Goal: Transaction & Acquisition: Purchase product/service

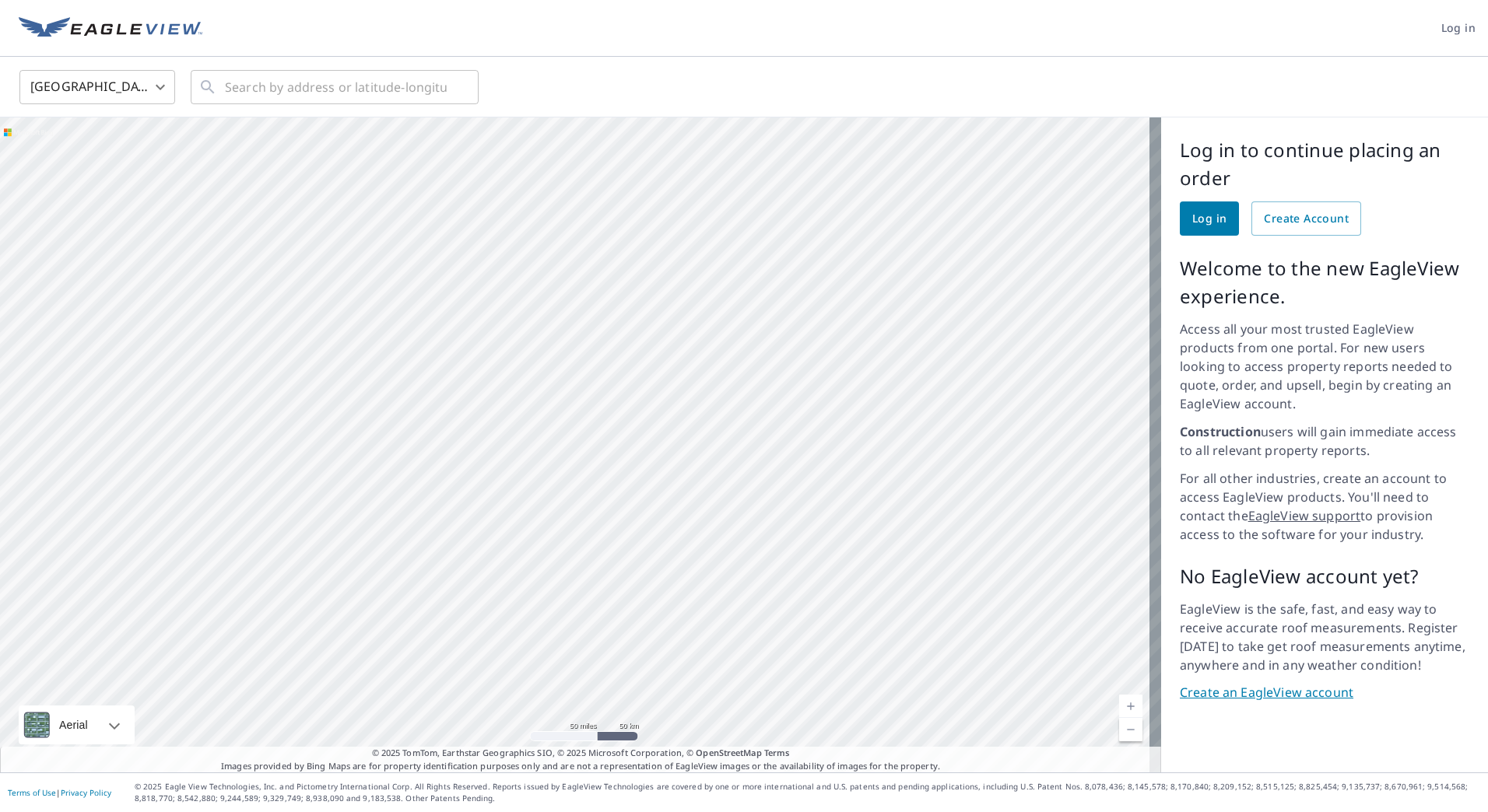
drag, startPoint x: 403, startPoint y: 395, endPoint x: 630, endPoint y: 393, distance: 227.0
click at [630, 393] on div at bounding box center [580, 445] width 1160 height 655
drag, startPoint x: 693, startPoint y: 359, endPoint x: 683, endPoint y: 389, distance: 31.6
click at [683, 389] on div at bounding box center [580, 445] width 1160 height 655
click at [1204, 214] on span "Log in" at bounding box center [1209, 219] width 35 height 20
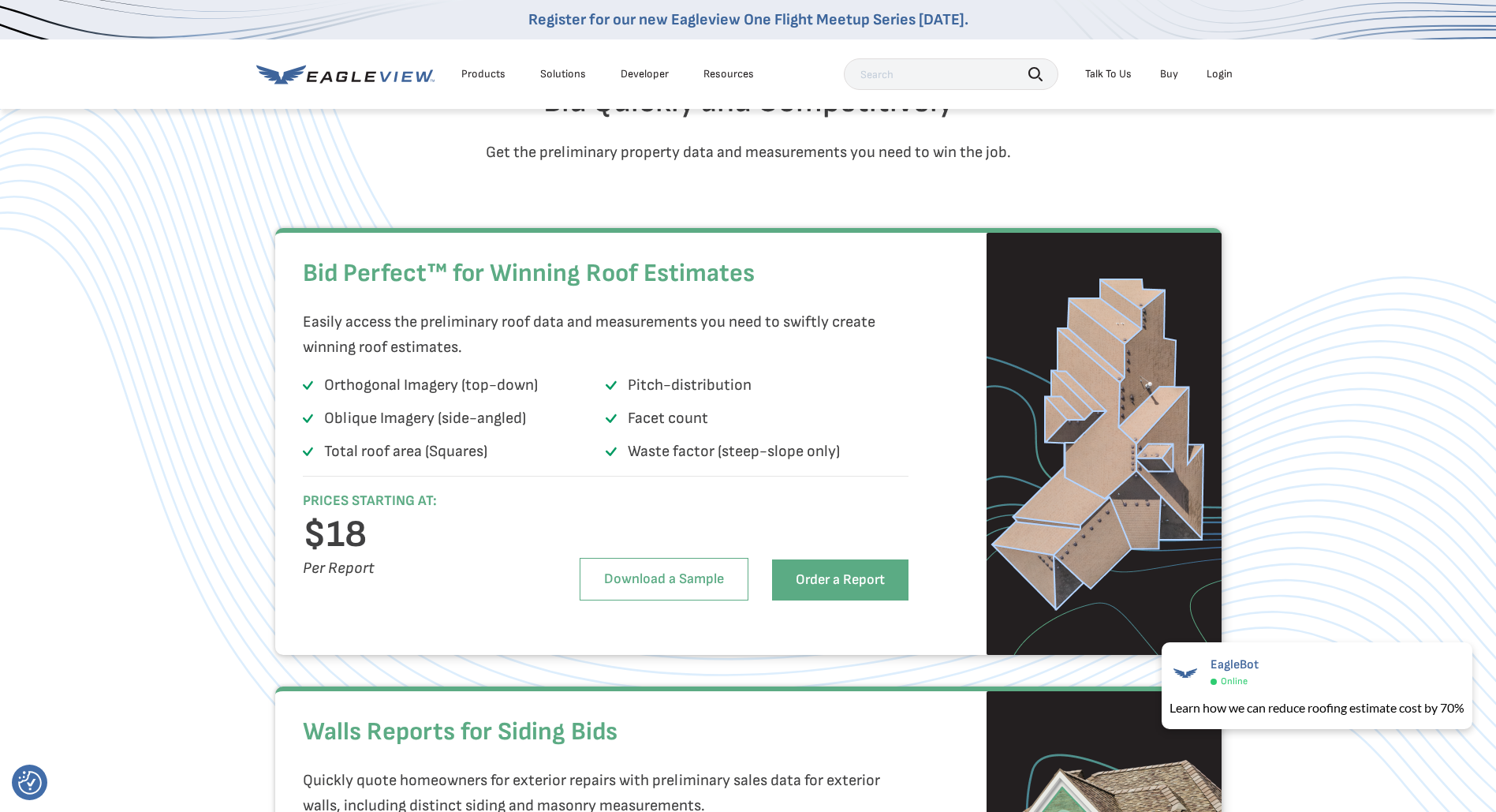
scroll to position [947, 0]
click at [814, 601] on link "Order a Report" at bounding box center [840, 580] width 137 height 41
click at [1208, 76] on div "Login" at bounding box center [1219, 74] width 26 height 14
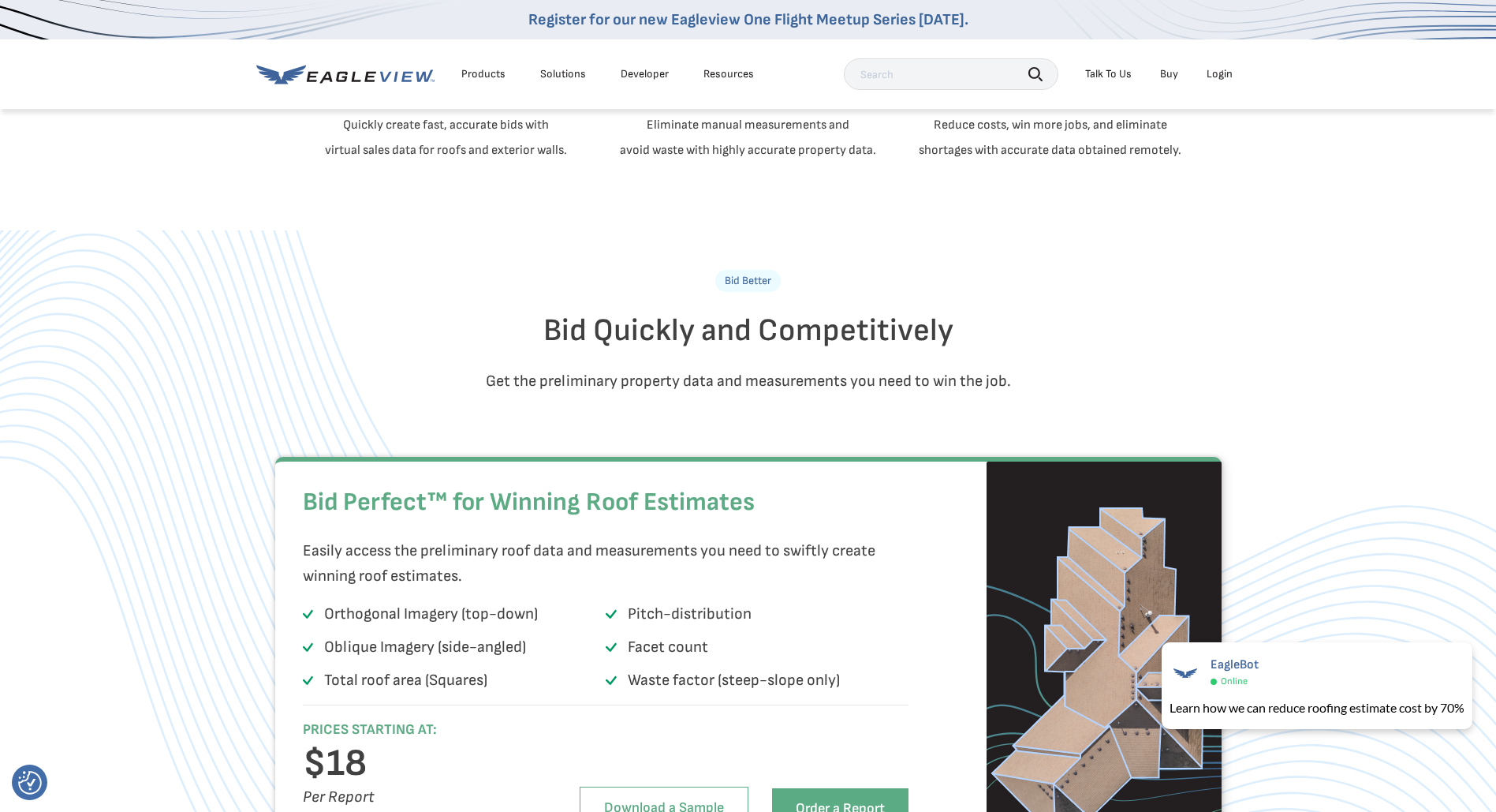
scroll to position [710, 0]
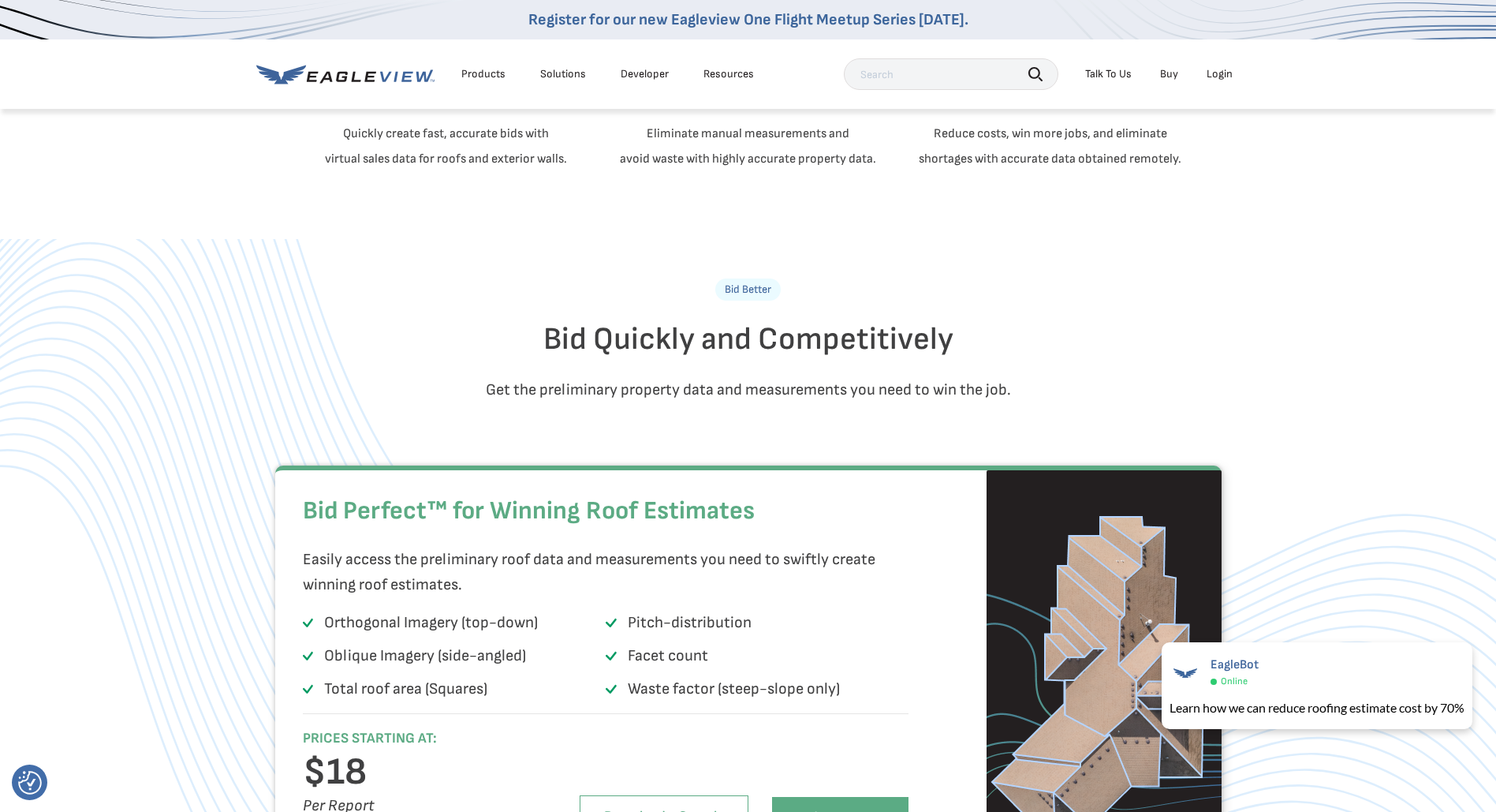
click at [1226, 74] on div "Login" at bounding box center [1219, 74] width 26 height 14
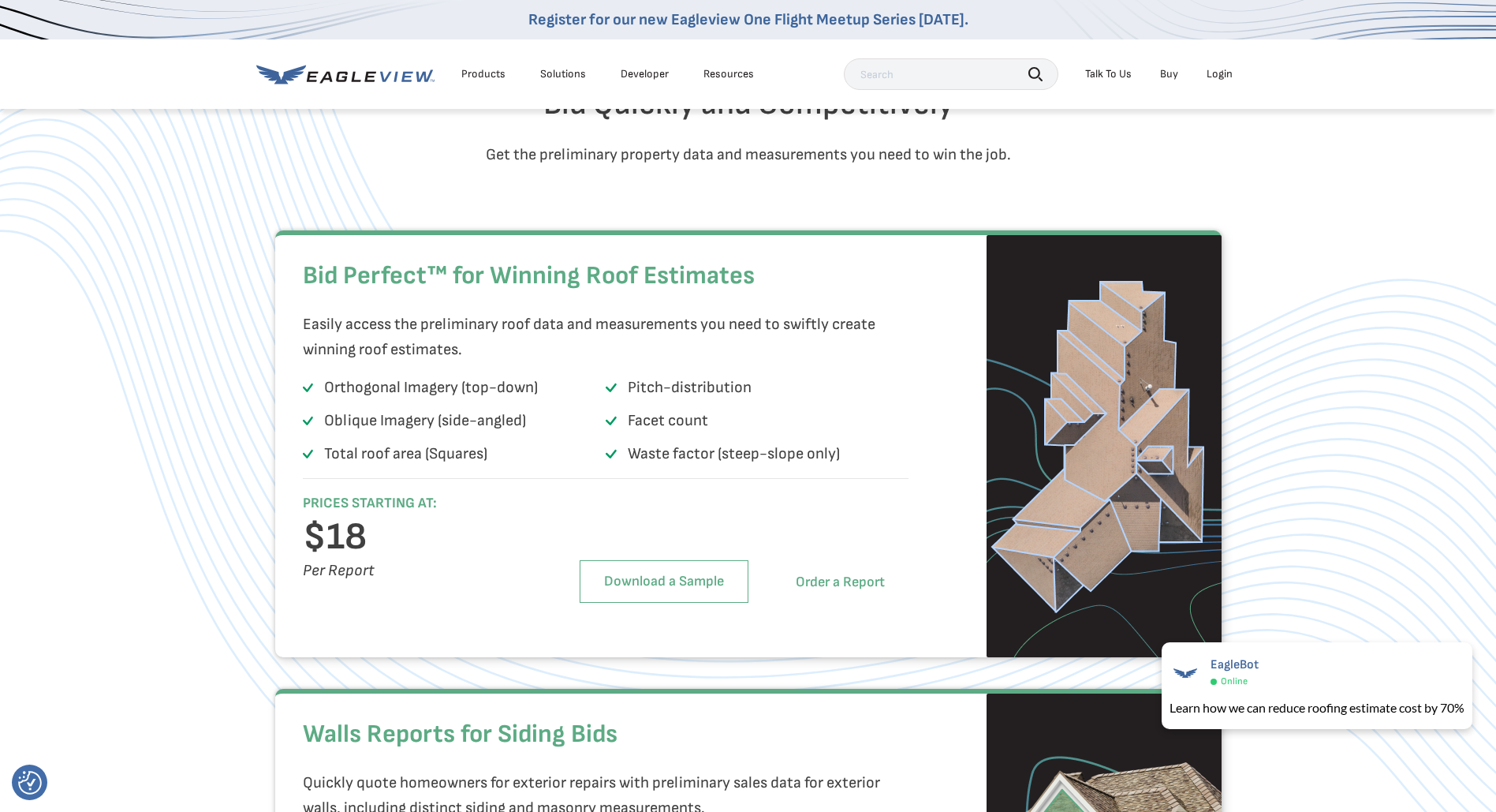
scroll to position [947, 0]
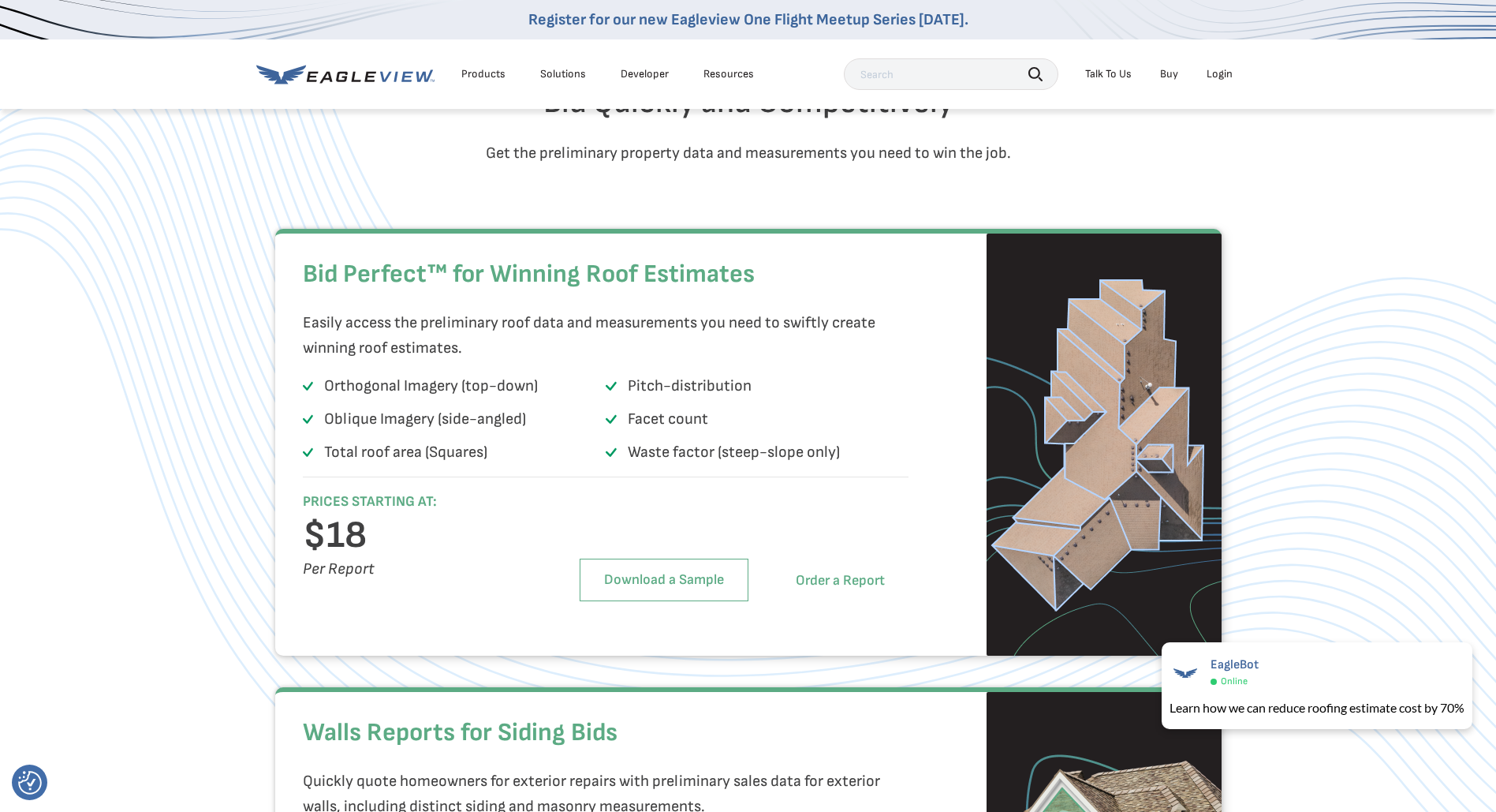
click at [860, 601] on link "Order a Report" at bounding box center [840, 580] width 137 height 41
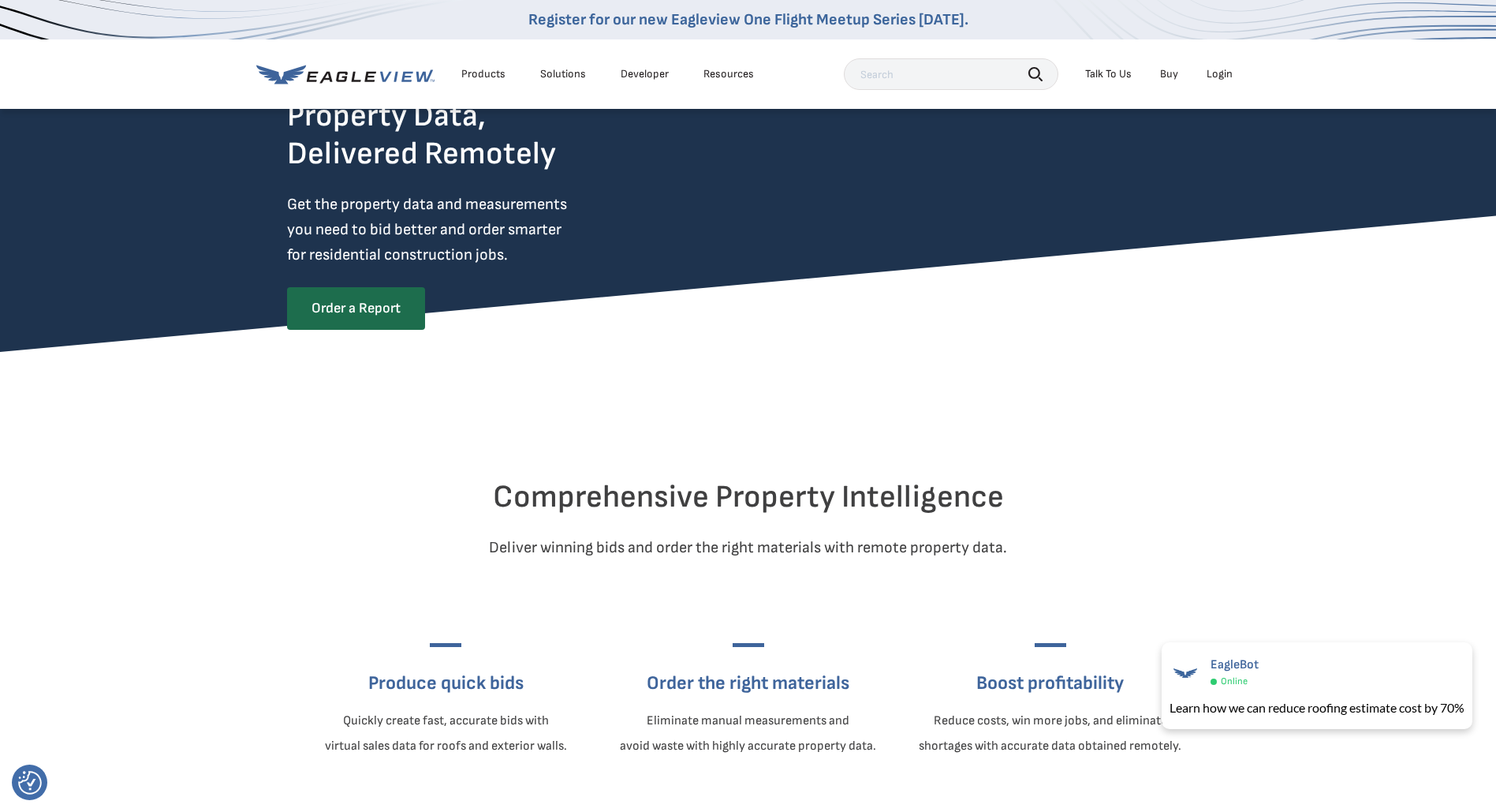
scroll to position [0, 0]
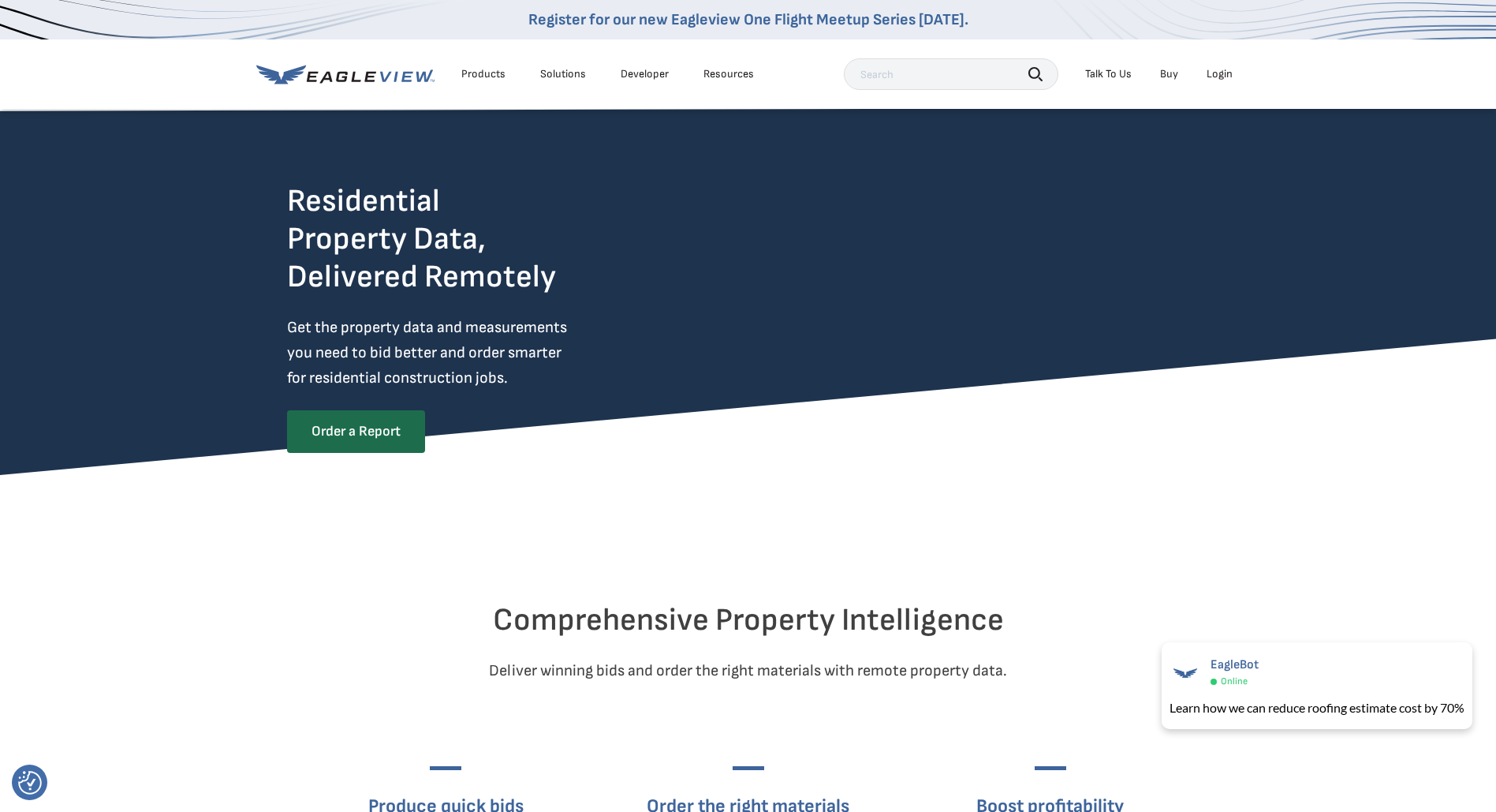
click at [1225, 73] on div "Login" at bounding box center [1219, 74] width 26 height 14
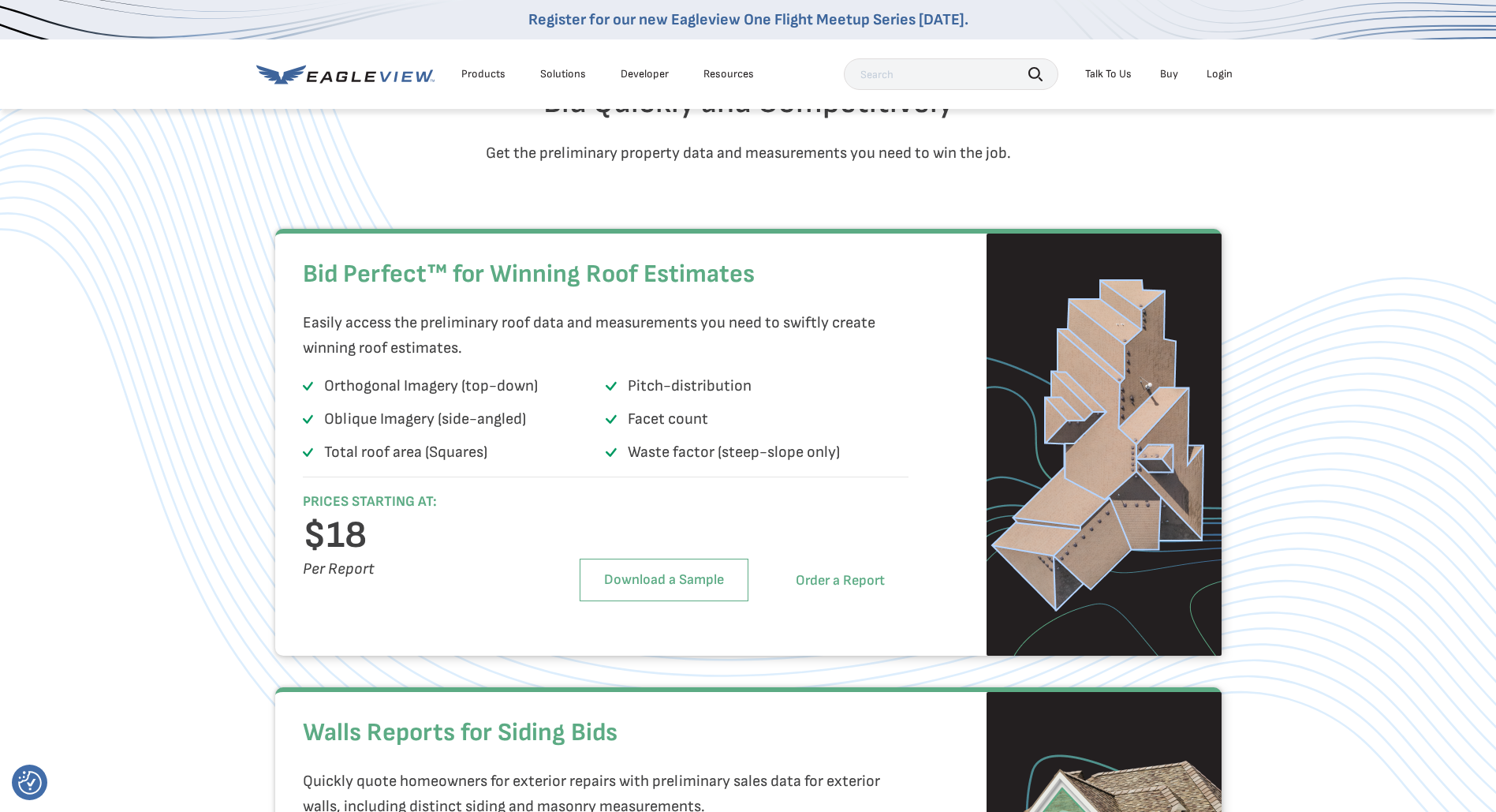
click at [831, 601] on link "Order a Report" at bounding box center [840, 580] width 137 height 41
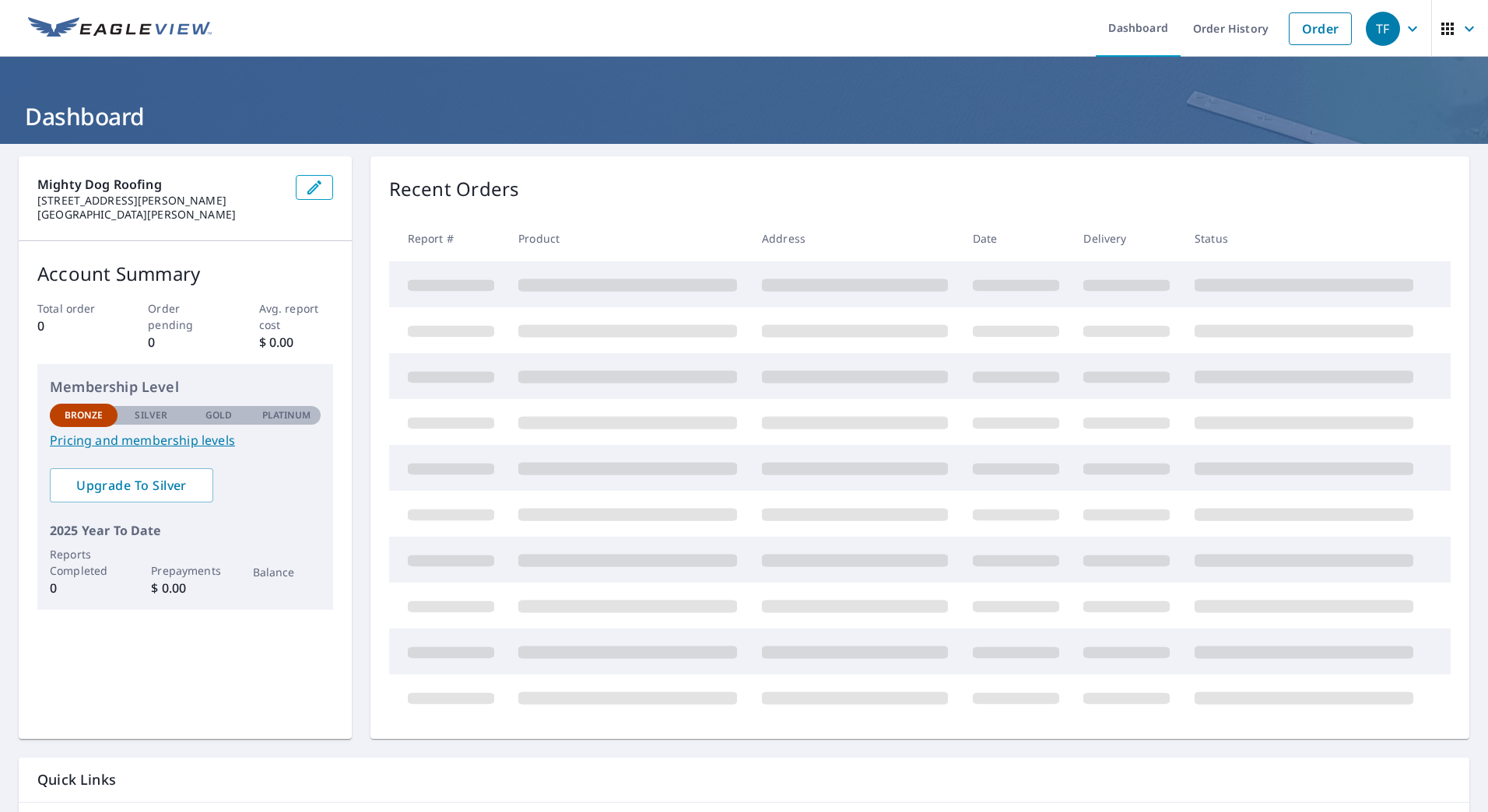
click at [625, 180] on div "Recent Orders" at bounding box center [920, 189] width 1061 height 28
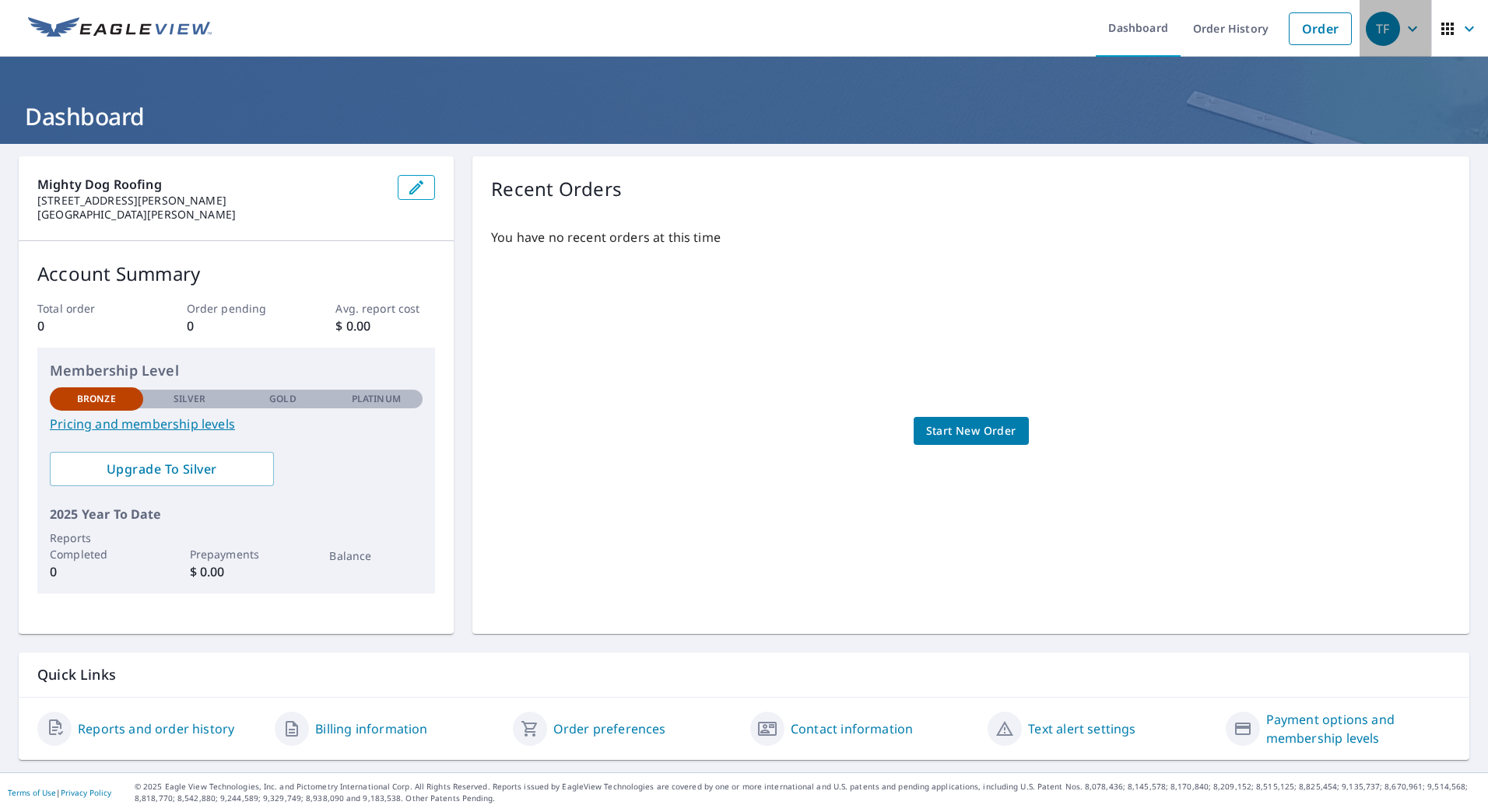
click at [1403, 30] on icon "button" at bounding box center [1412, 29] width 19 height 19
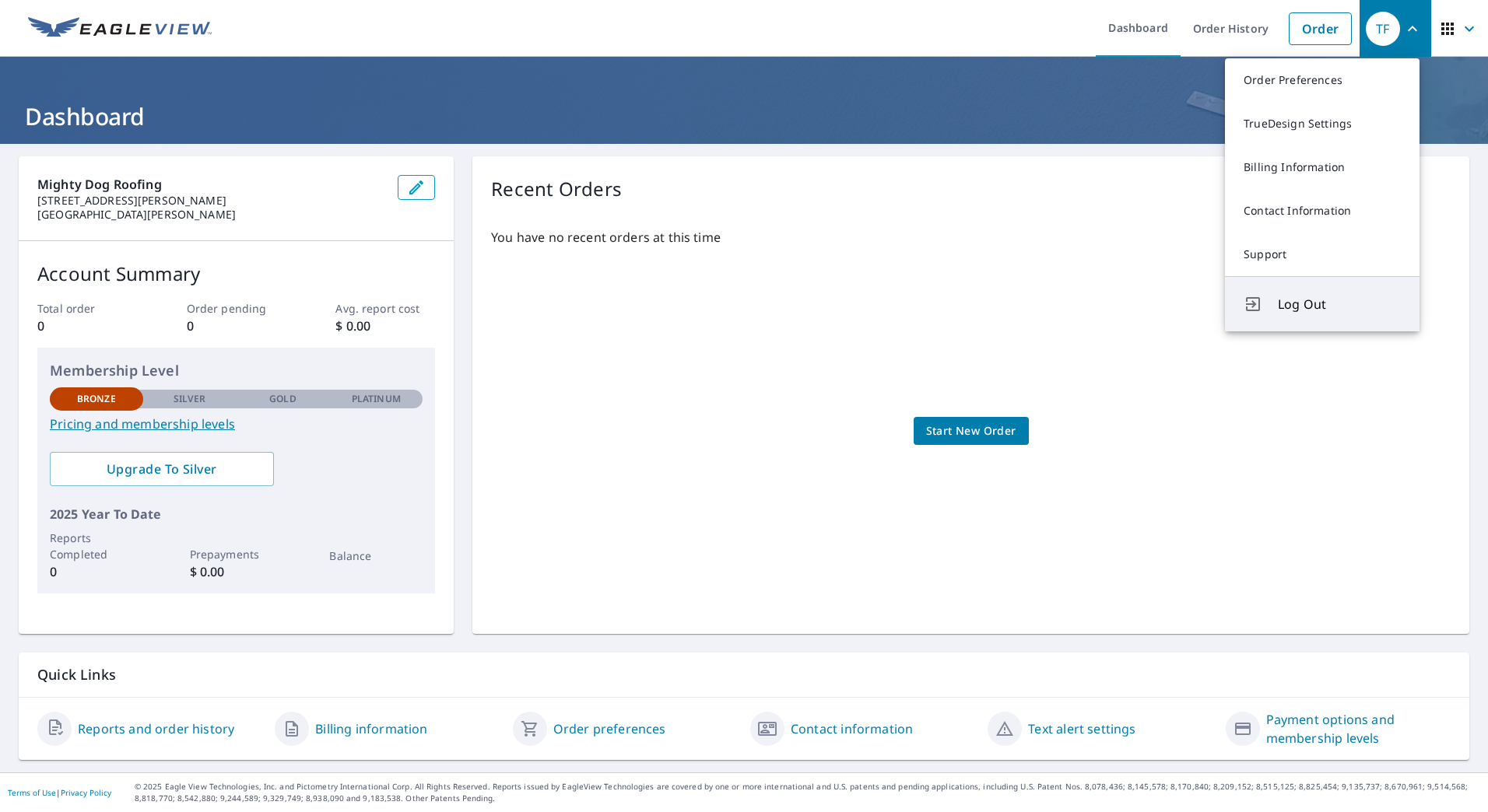
click at [1320, 302] on span "Log Out" at bounding box center [1338, 304] width 123 height 19
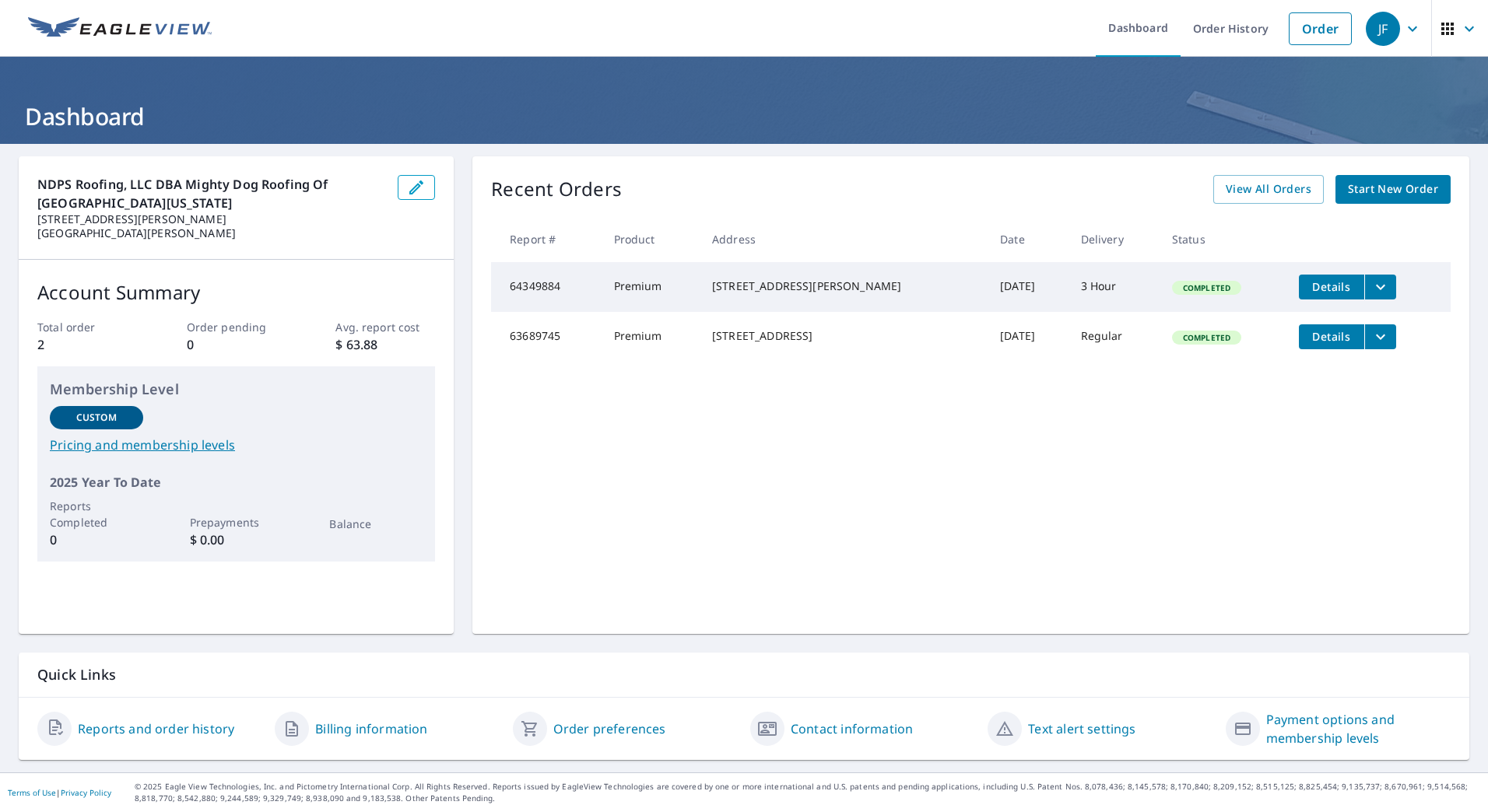
click at [815, 185] on div "Recent Orders View All Orders Start New Order" at bounding box center [970, 189] width 959 height 29
click at [1364, 187] on span "Start New Order" at bounding box center [1393, 189] width 90 height 20
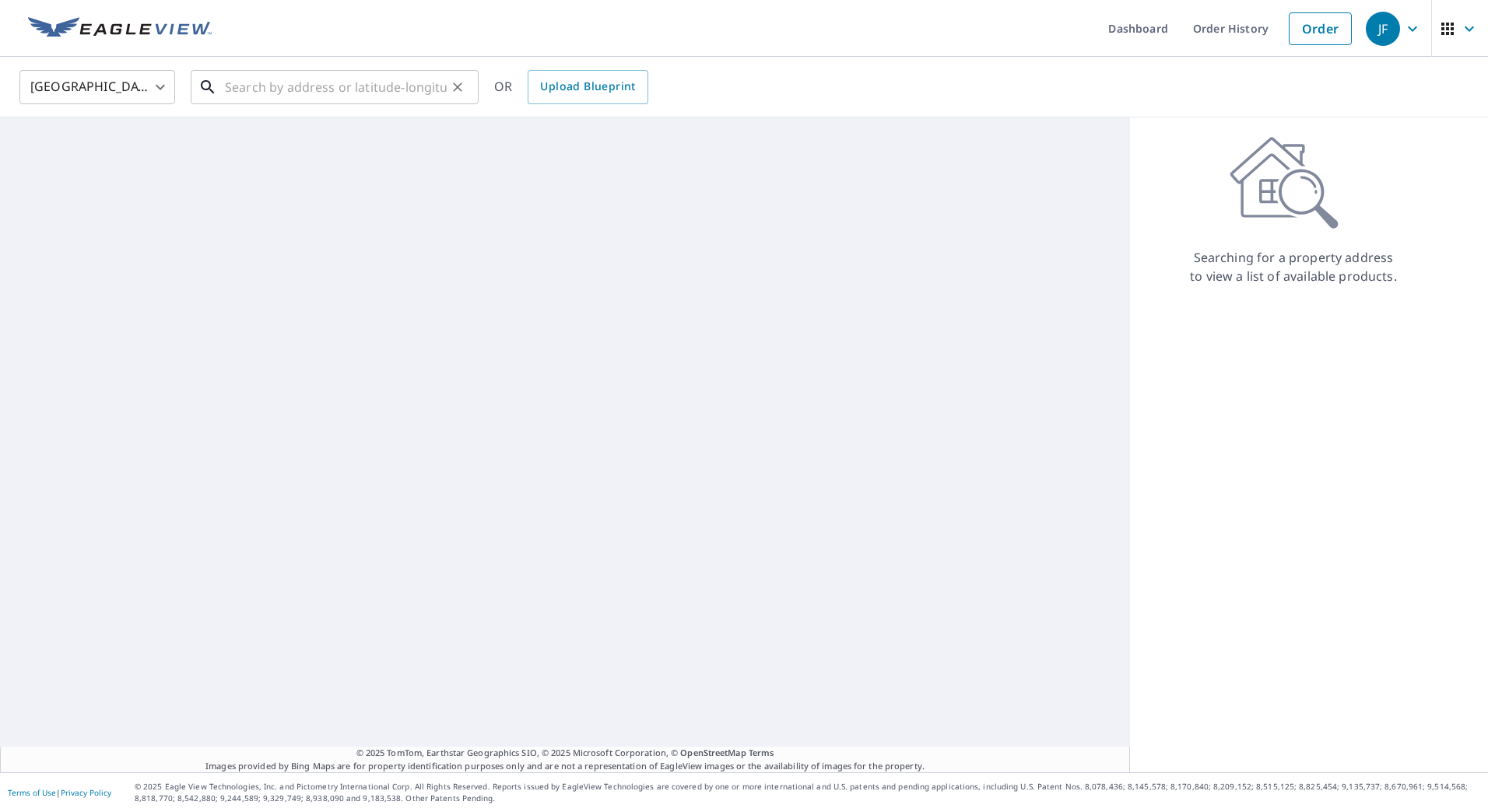
click at [299, 87] on input "text" at bounding box center [335, 87] width 222 height 44
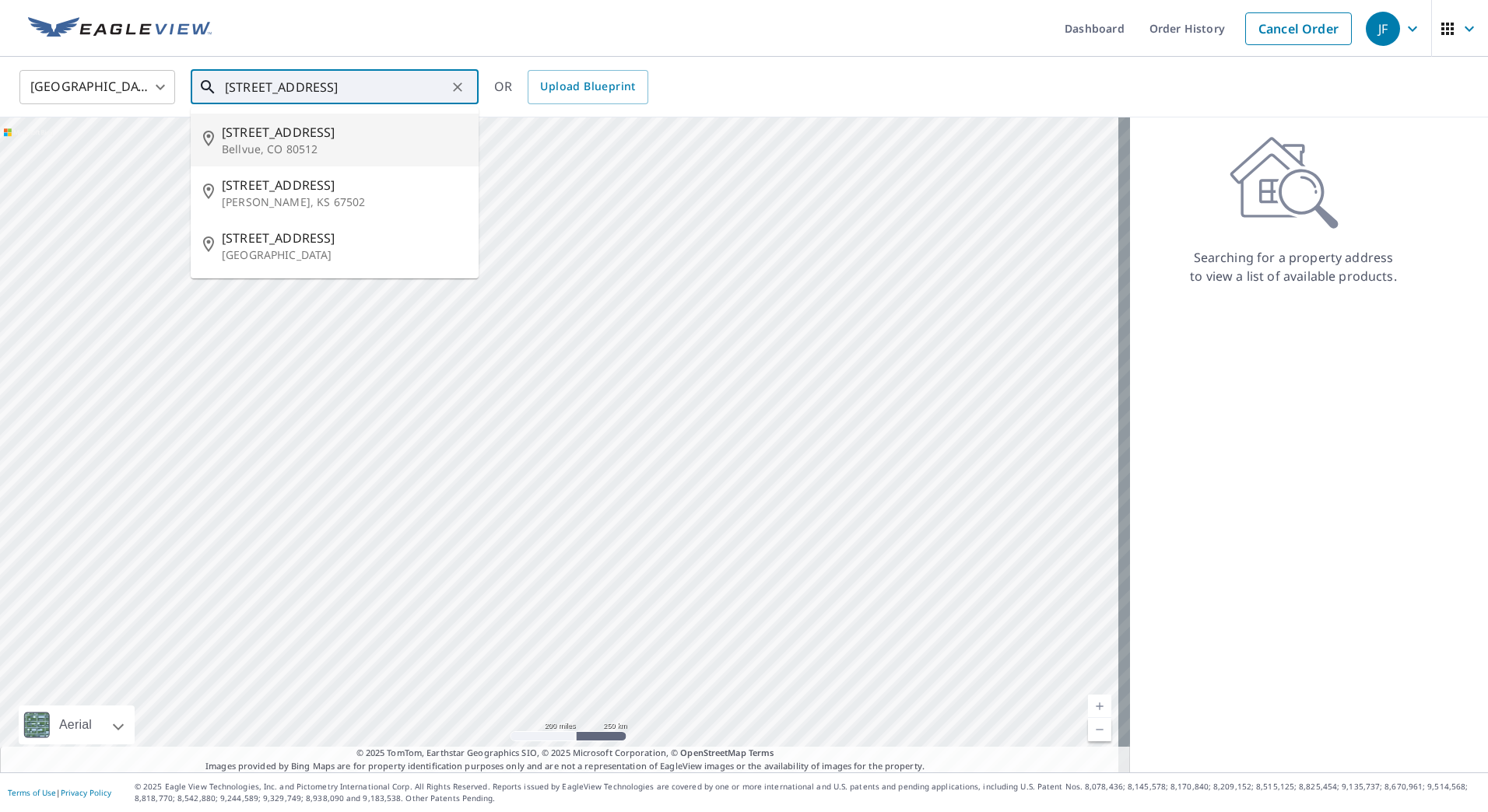
click at [321, 142] on p "Bellvue, CO 80512" at bounding box center [343, 149] width 244 height 16
type input "504 Rustic Rd Bellvue, CO 80512"
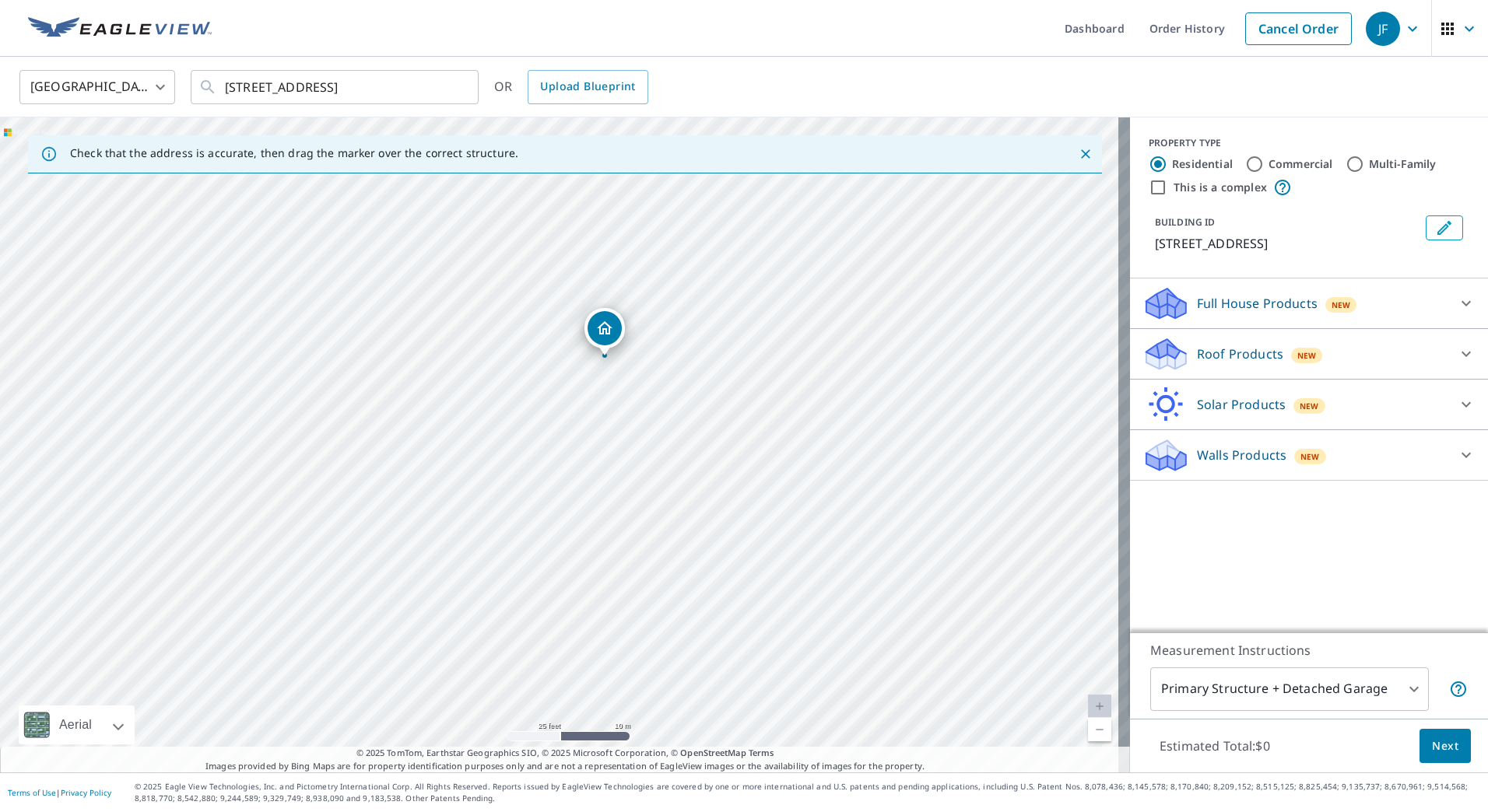
drag, startPoint x: 629, startPoint y: 473, endPoint x: 680, endPoint y: 384, distance: 102.6
click at [680, 384] on div "504 Rustic Rd Bellvue, CO 80512" at bounding box center [564, 445] width 1130 height 655
drag, startPoint x: 729, startPoint y: 369, endPoint x: 712, endPoint y: 455, distance: 87.7
click at [712, 455] on div "504 Rustic Rd Bellvue, CO 80512" at bounding box center [564, 445] width 1130 height 655
drag, startPoint x: 718, startPoint y: 434, endPoint x: 791, endPoint y: 411, distance: 76.5
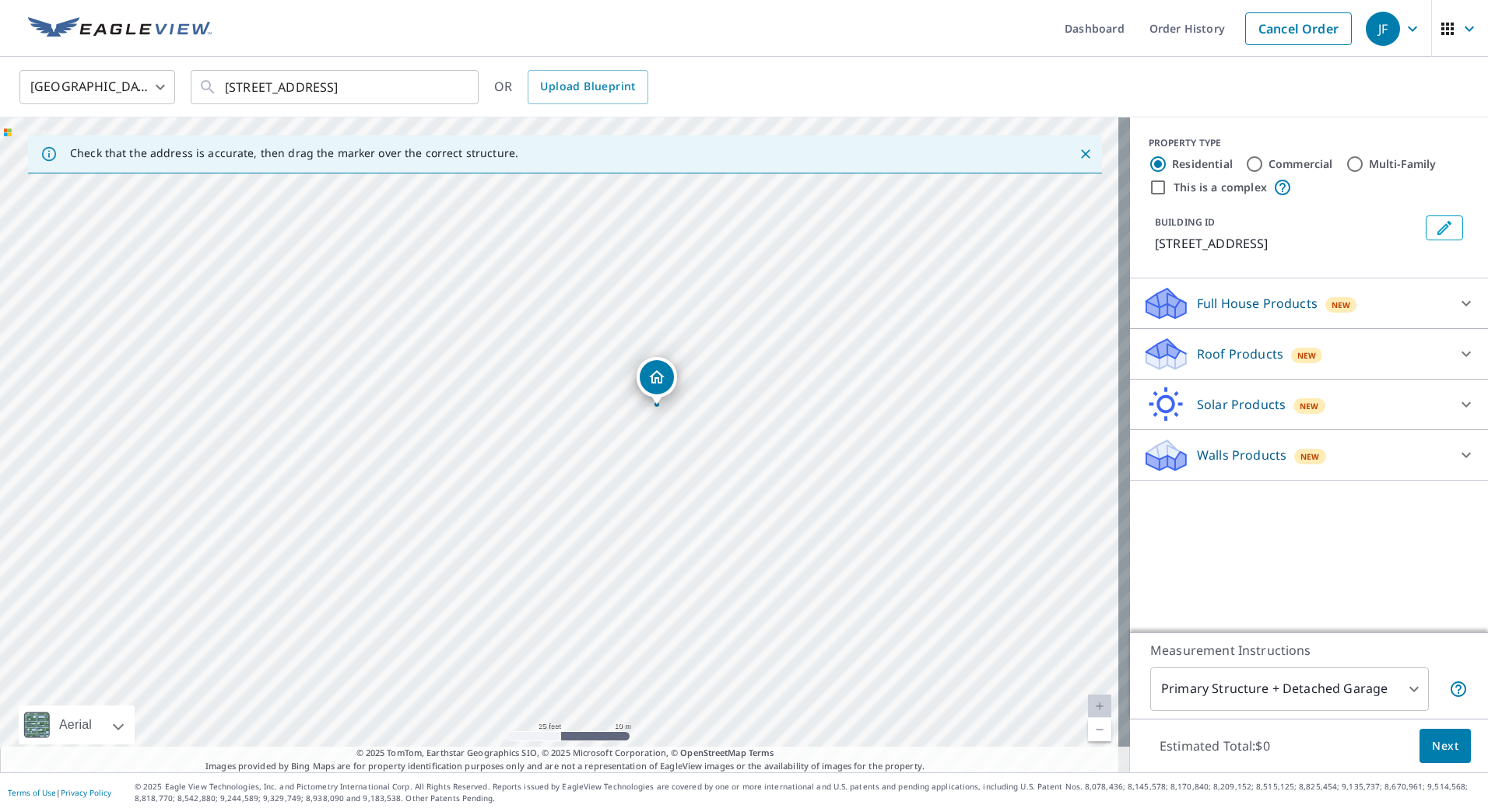
click at [791, 411] on div "504 Rustic Rd Bellvue, CO 80512" at bounding box center [564, 445] width 1130 height 655
drag, startPoint x: 677, startPoint y: 395, endPoint x: 663, endPoint y: 395, distance: 14.0
click at [1409, 689] on body "JF JF Dashboard Order History Cancel Order JF United States US ​ 504 Rustic Rd …" at bounding box center [744, 406] width 1488 height 812
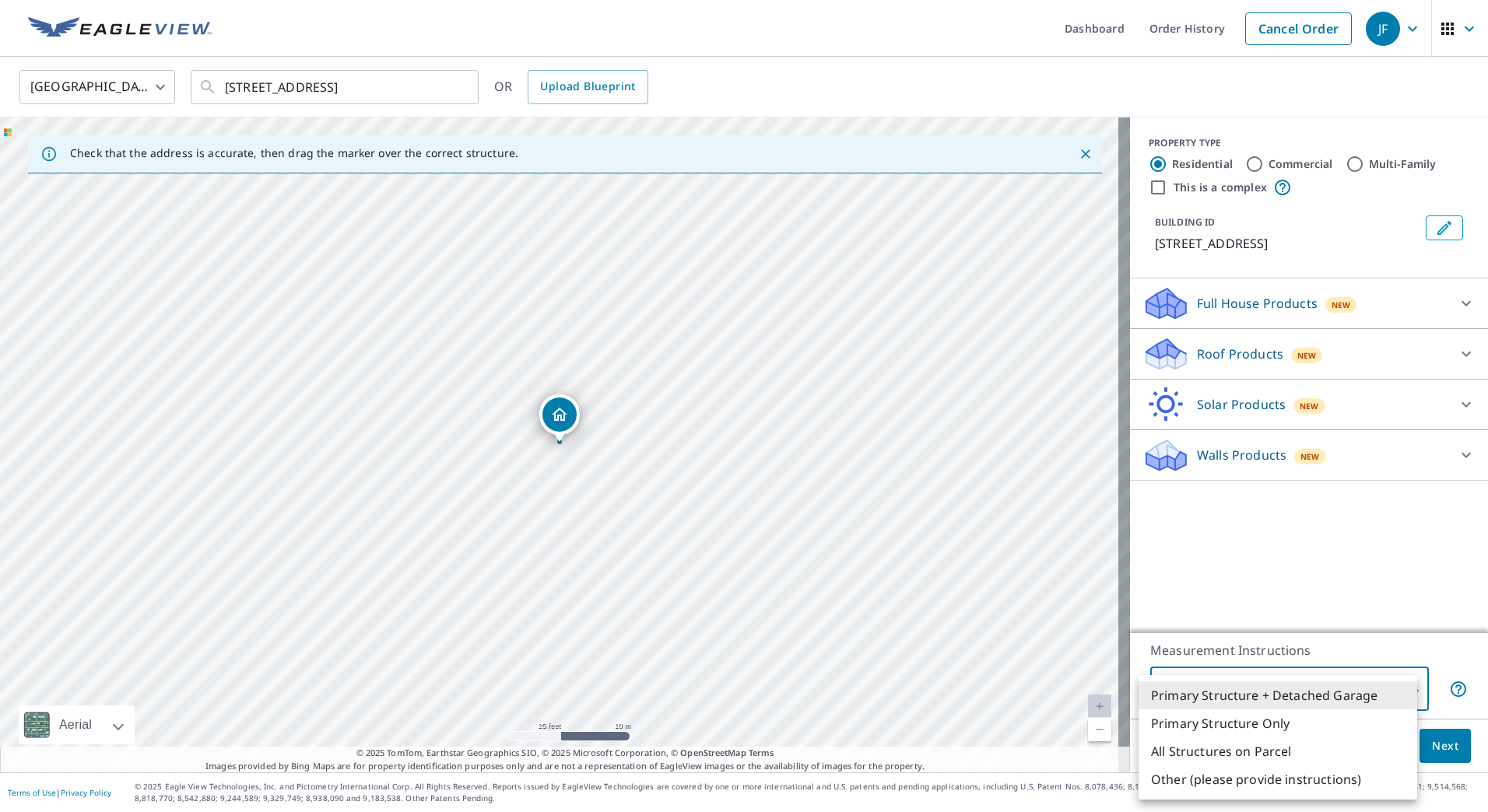
click at [1409, 689] on li "Primary Structure + Detached Garage" at bounding box center [1277, 695] width 279 height 28
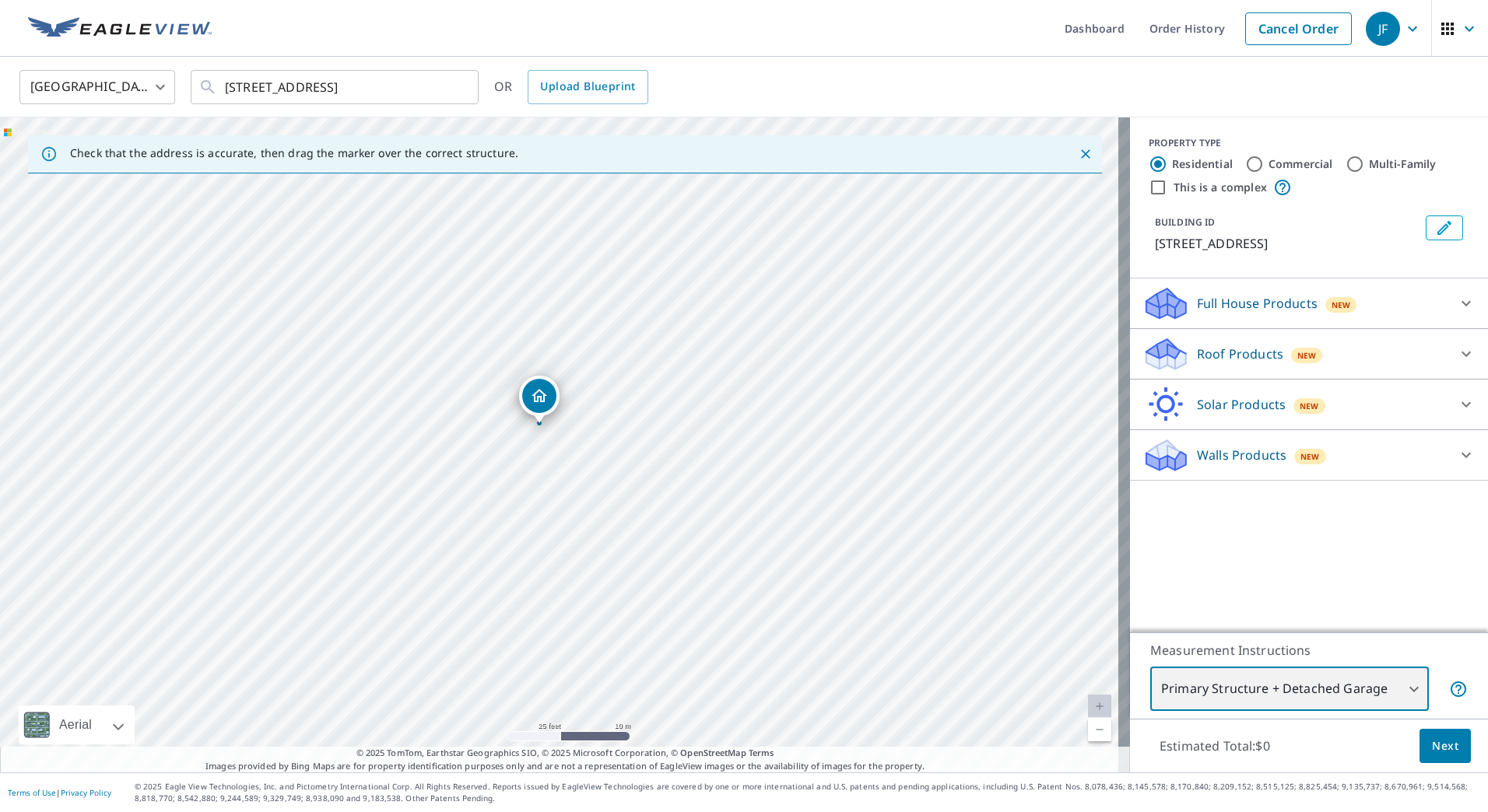
drag, startPoint x: 661, startPoint y: 515, endPoint x: 639, endPoint y: 499, distance: 27.2
click at [639, 499] on div "504 Rustic Rd Bellvue, CO 80512" at bounding box center [564, 445] width 1130 height 655
click at [1424, 298] on div "Full House Products New" at bounding box center [1295, 303] width 305 height 36
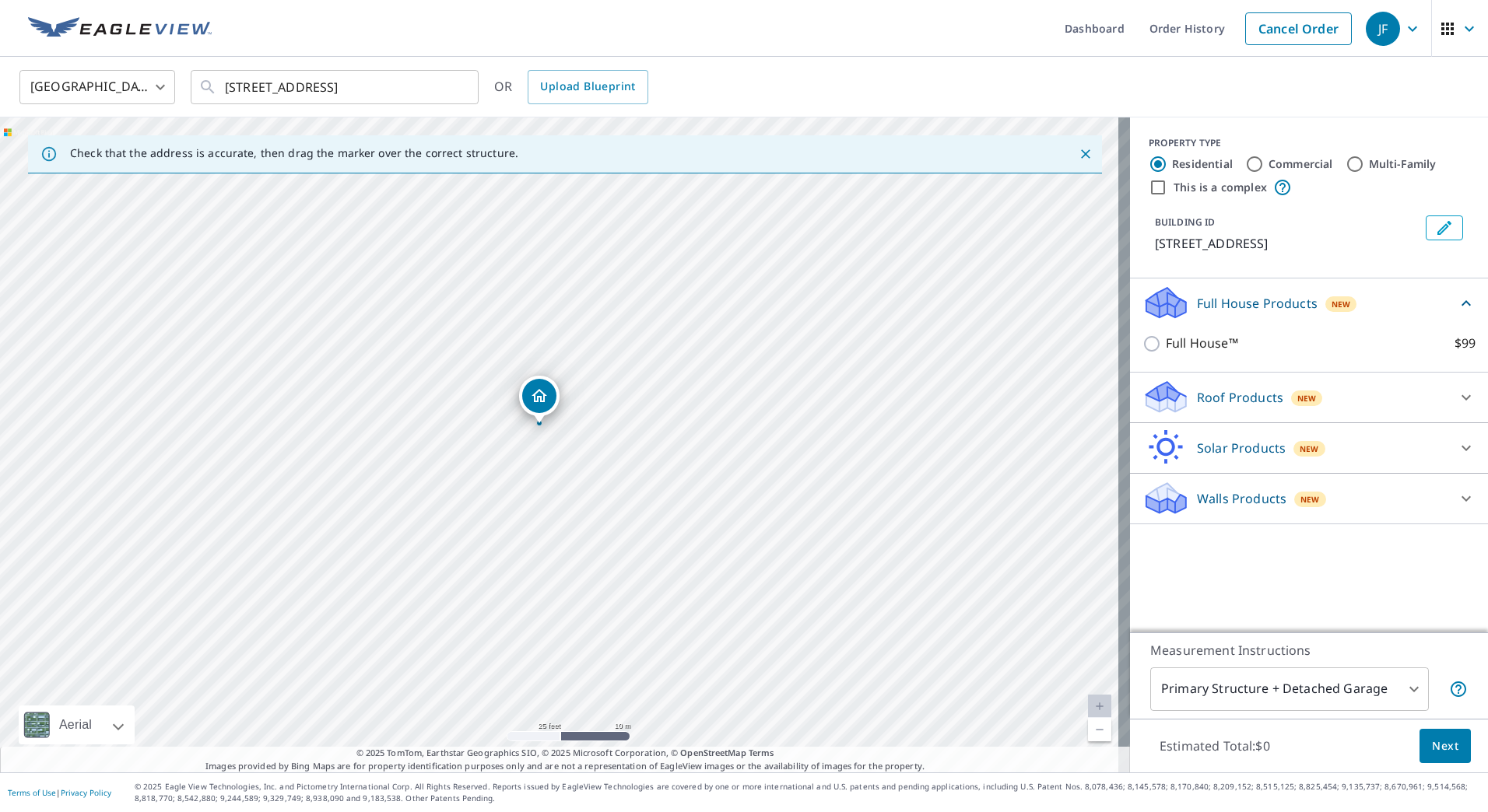
click at [1424, 298] on div "Full House Products New" at bounding box center [1300, 302] width 314 height 36
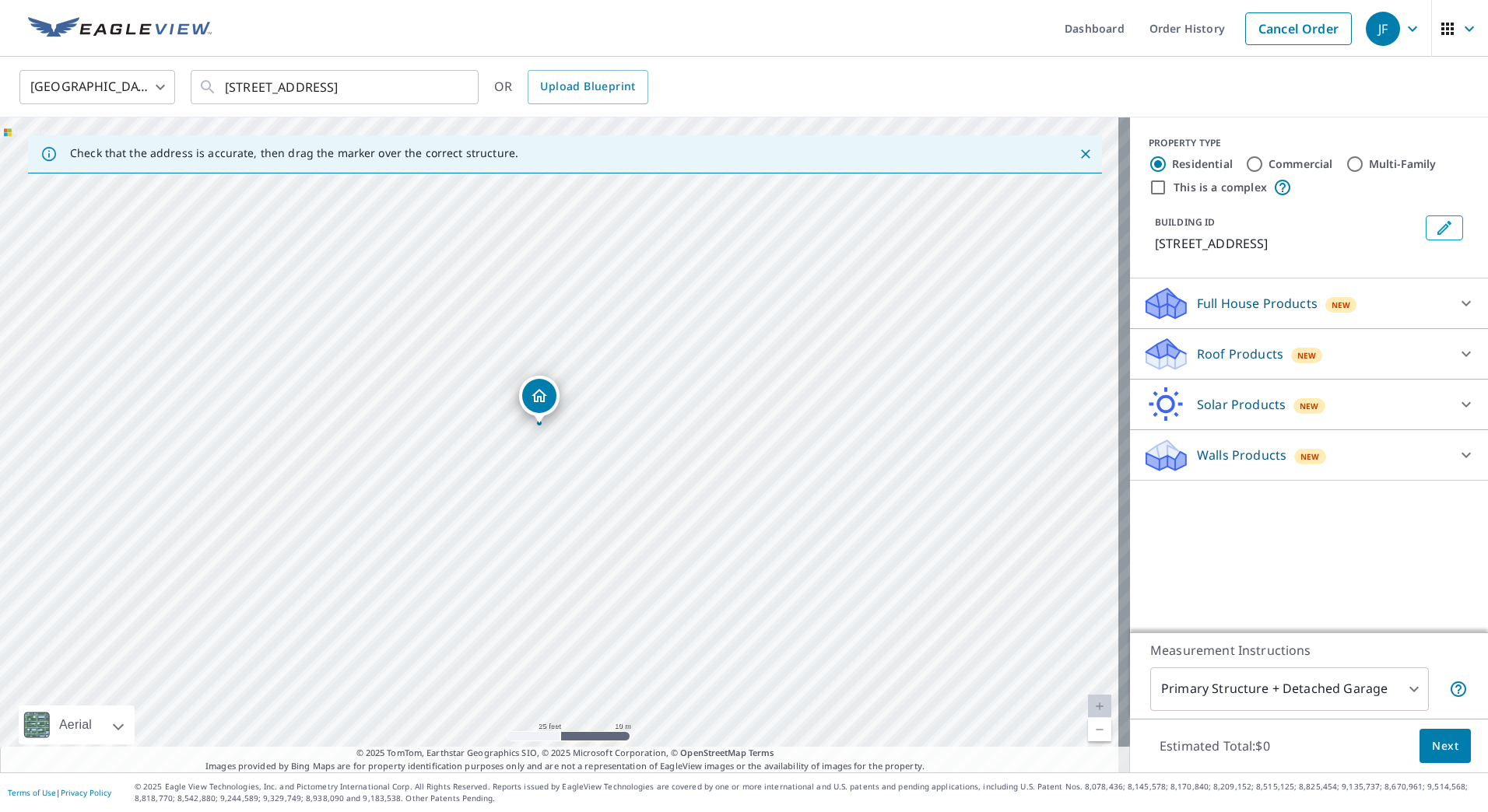
click at [1420, 352] on div "Roof Products New" at bounding box center [1295, 354] width 305 height 36
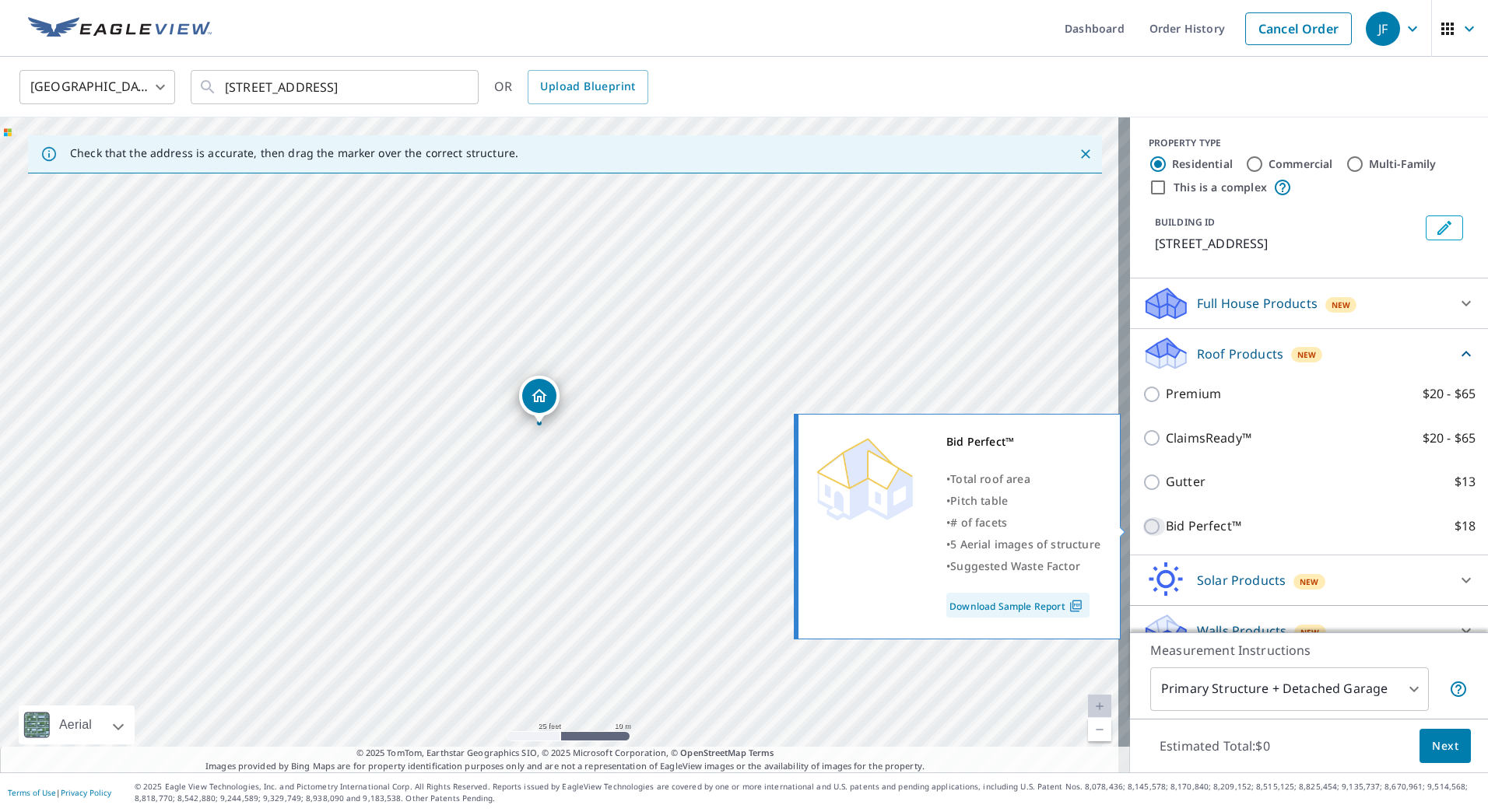
click at [1143, 524] on input "Bid Perfect™ $18" at bounding box center [1154, 527] width 23 height 19
checkbox input "true"
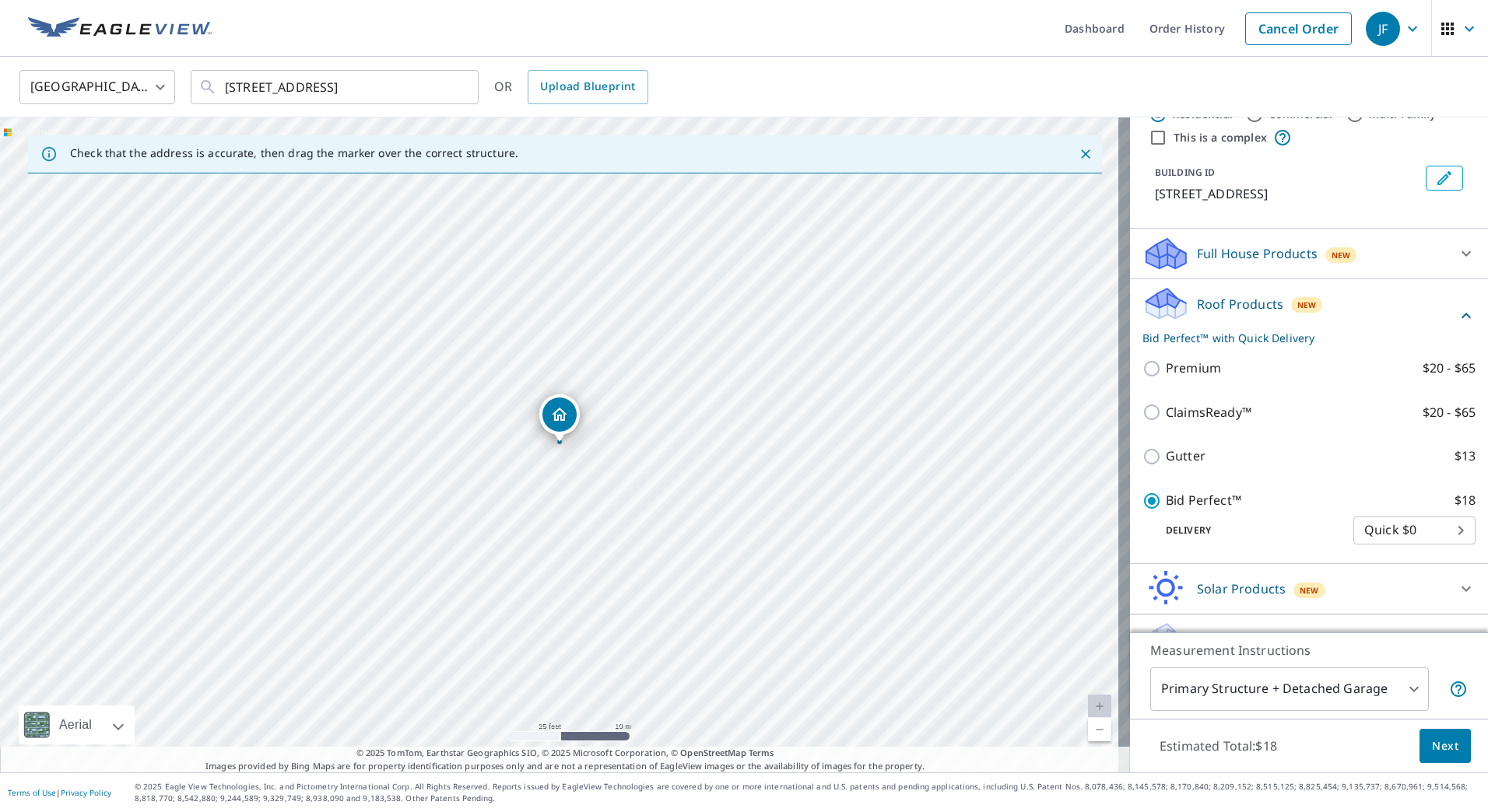
scroll to position [78, 0]
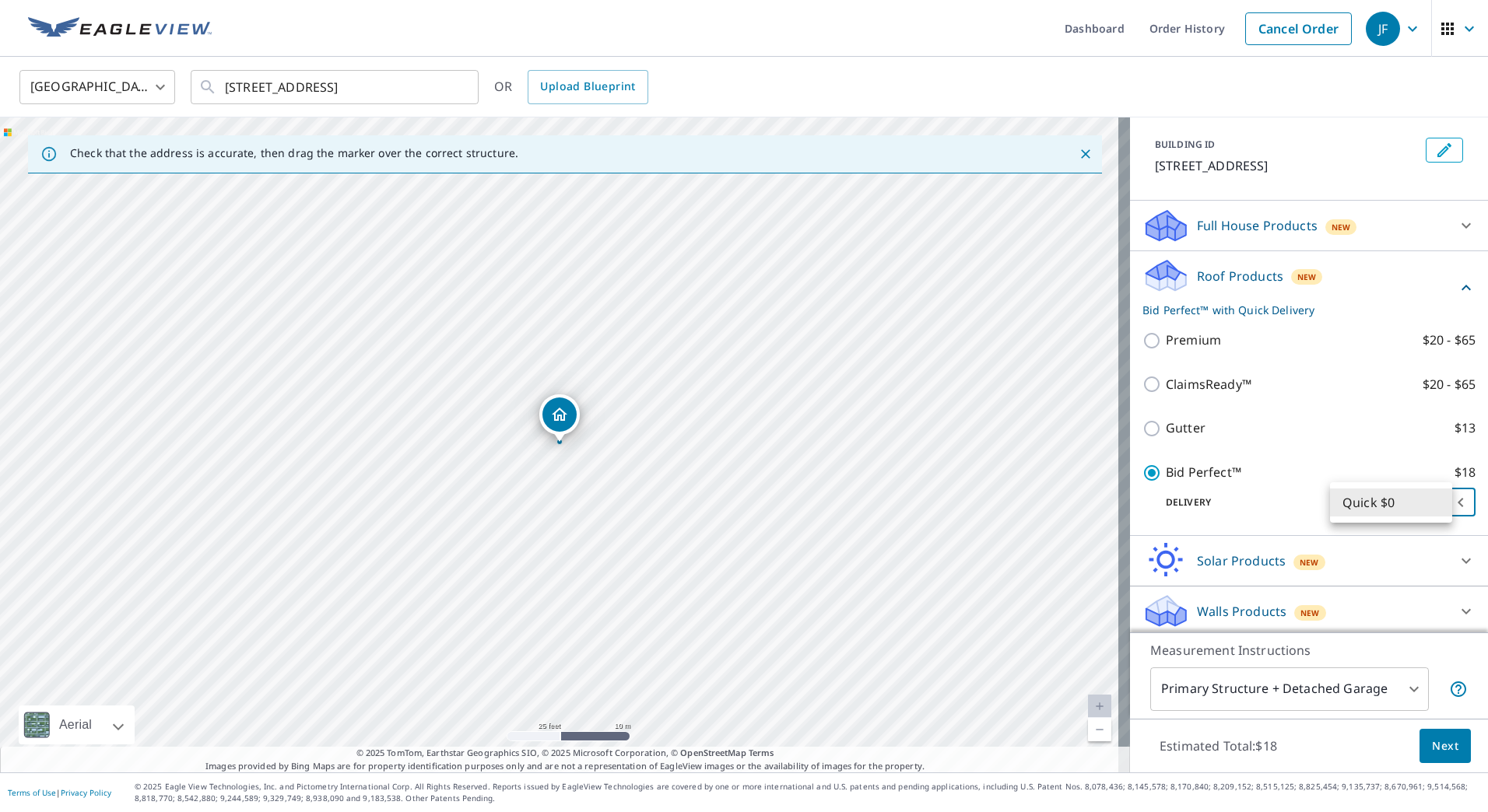
click at [1396, 505] on body "JF JF Dashboard Order History Cancel Order JF United States US ​ 504 Rustic Rd …" at bounding box center [744, 406] width 1488 height 812
click at [1396, 505] on li "Quick $0" at bounding box center [1391, 502] width 123 height 28
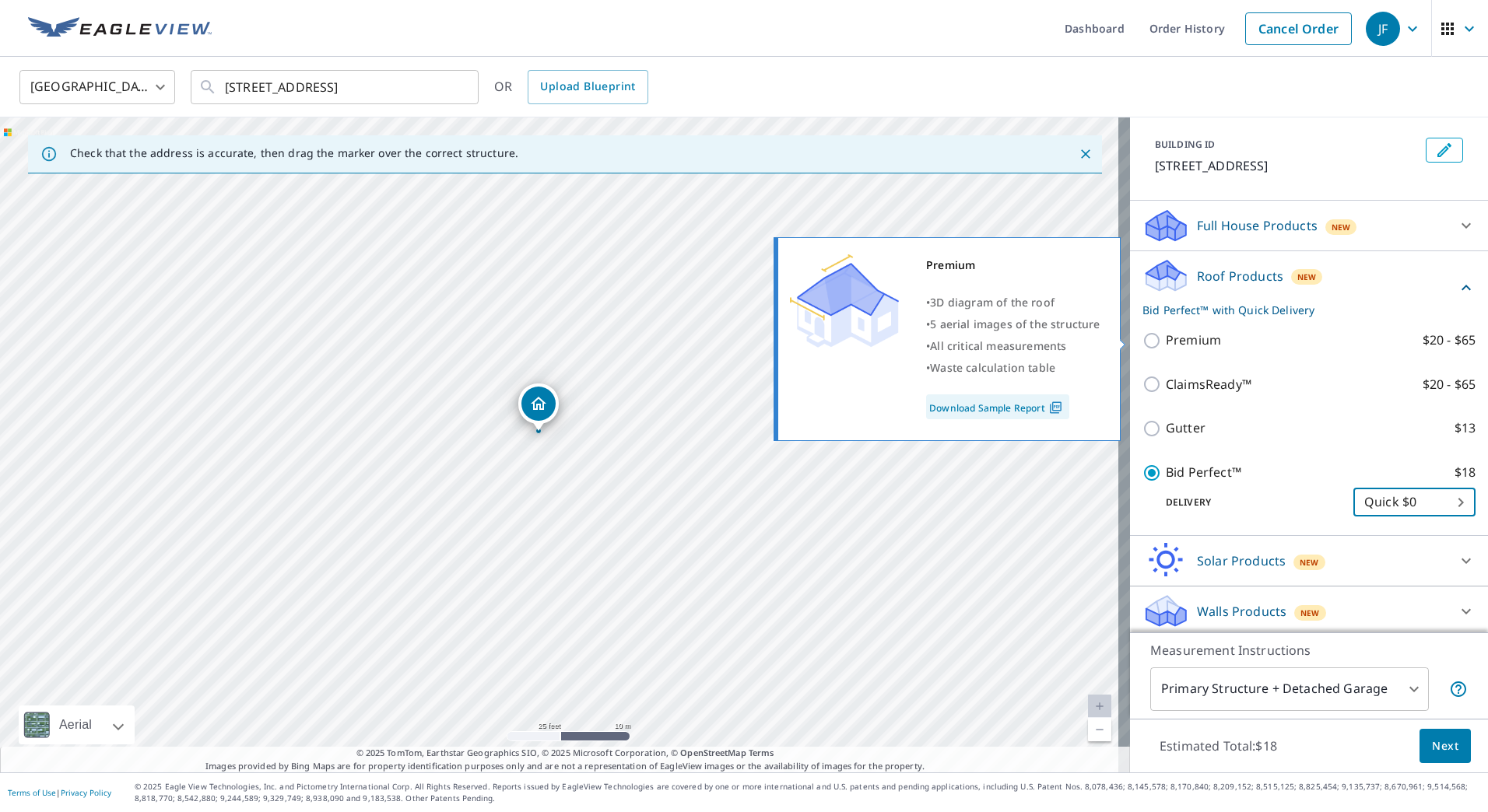
scroll to position [82, 0]
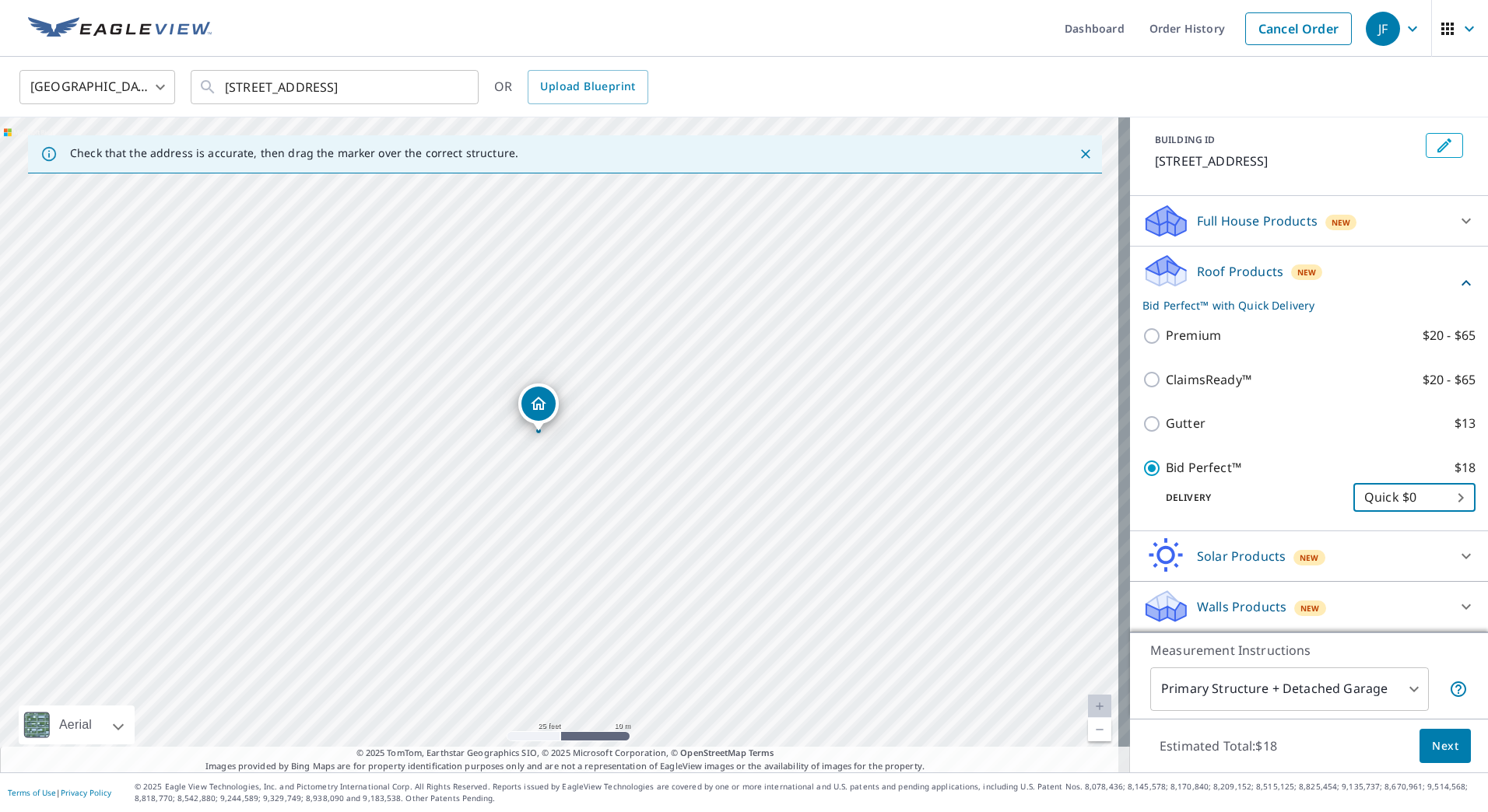
click at [1432, 747] on span "Next" at bounding box center [1445, 746] width 26 height 20
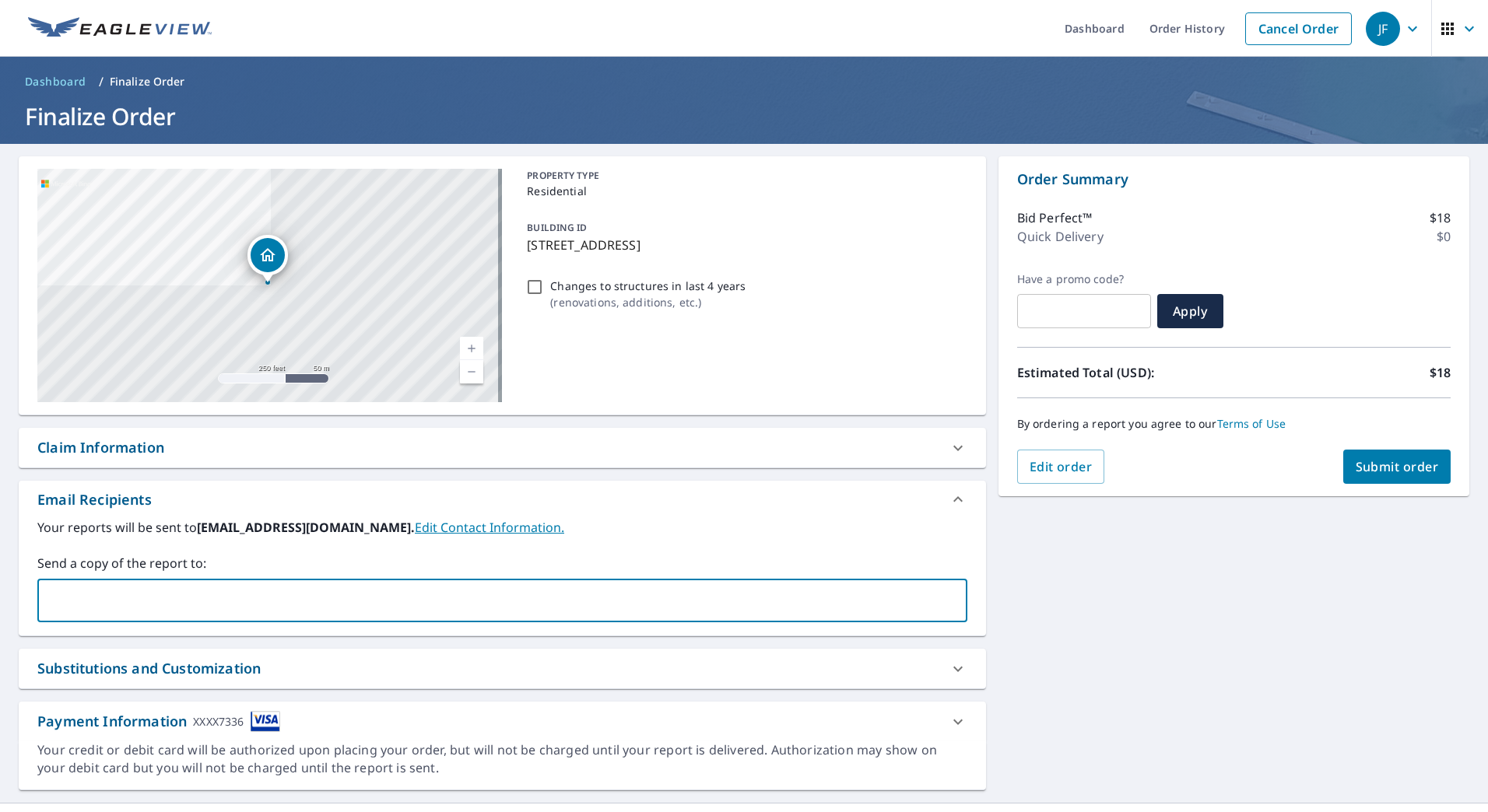
click at [223, 598] on input "text" at bounding box center [490, 601] width 893 height 30
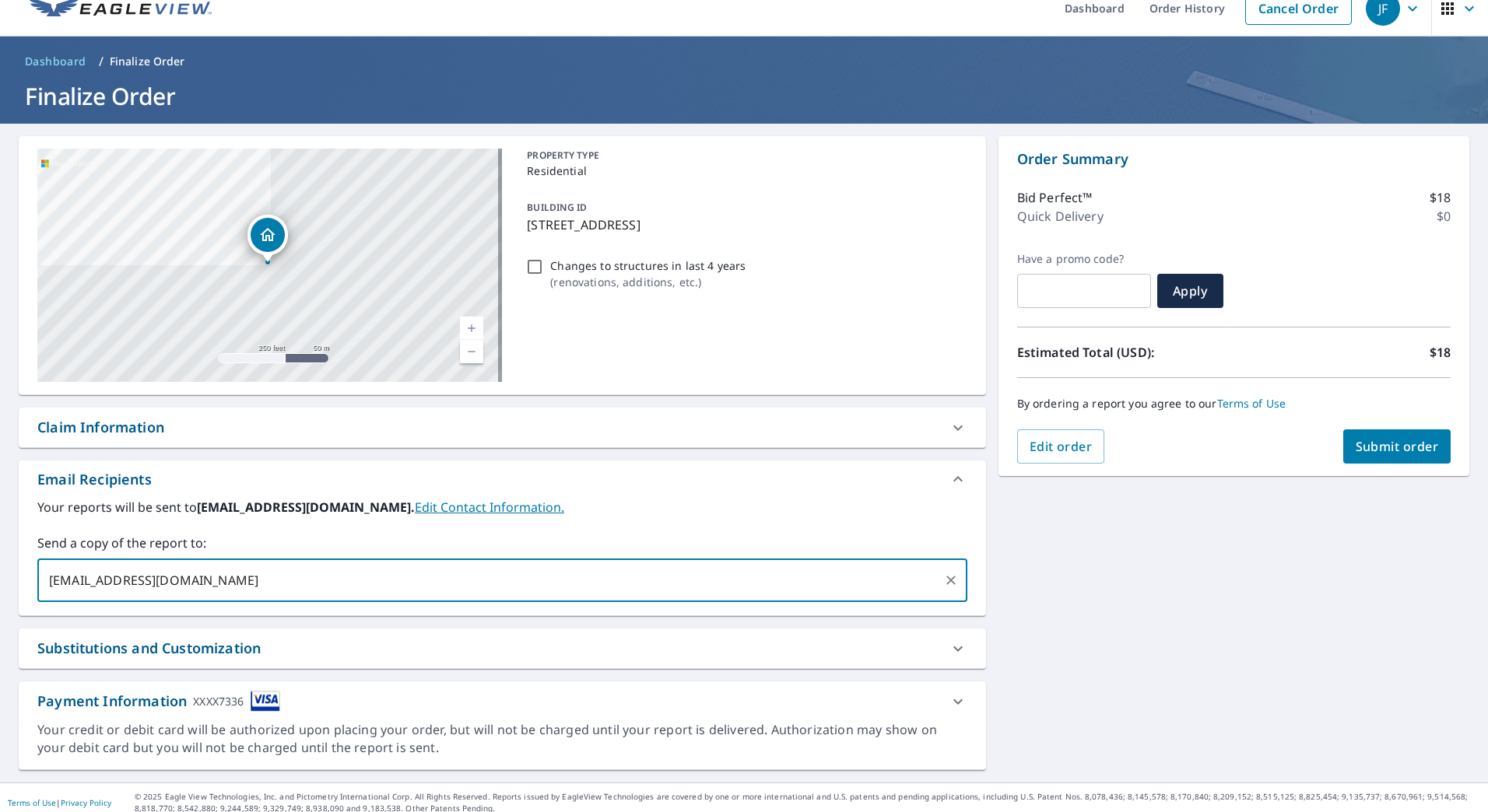
scroll to position [30, 0]
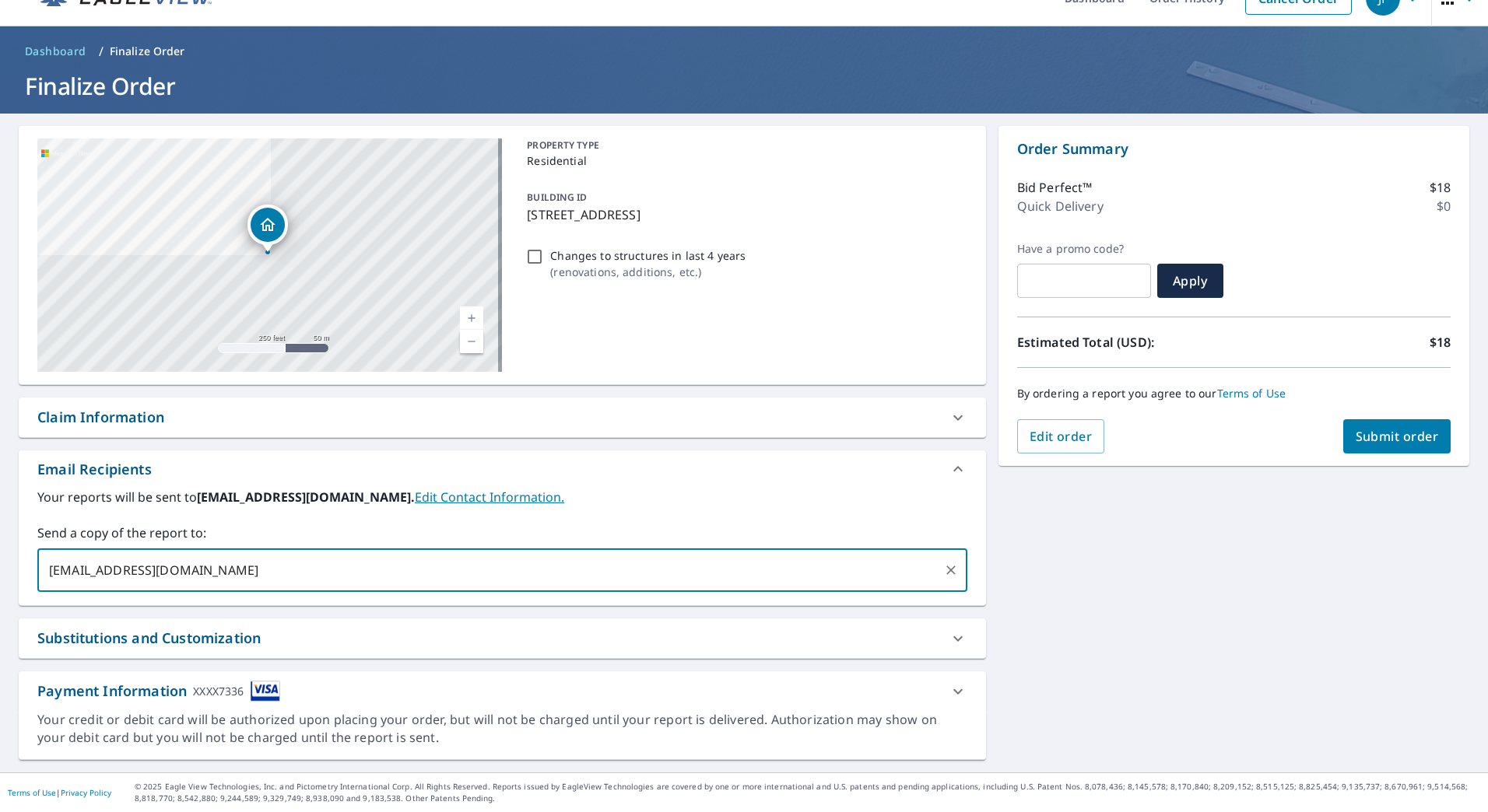
type input "tflaitz@mightydogroofing.com"
click at [272, 632] on div "Substitutions and Customization" at bounding box center [489, 638] width 902 height 21
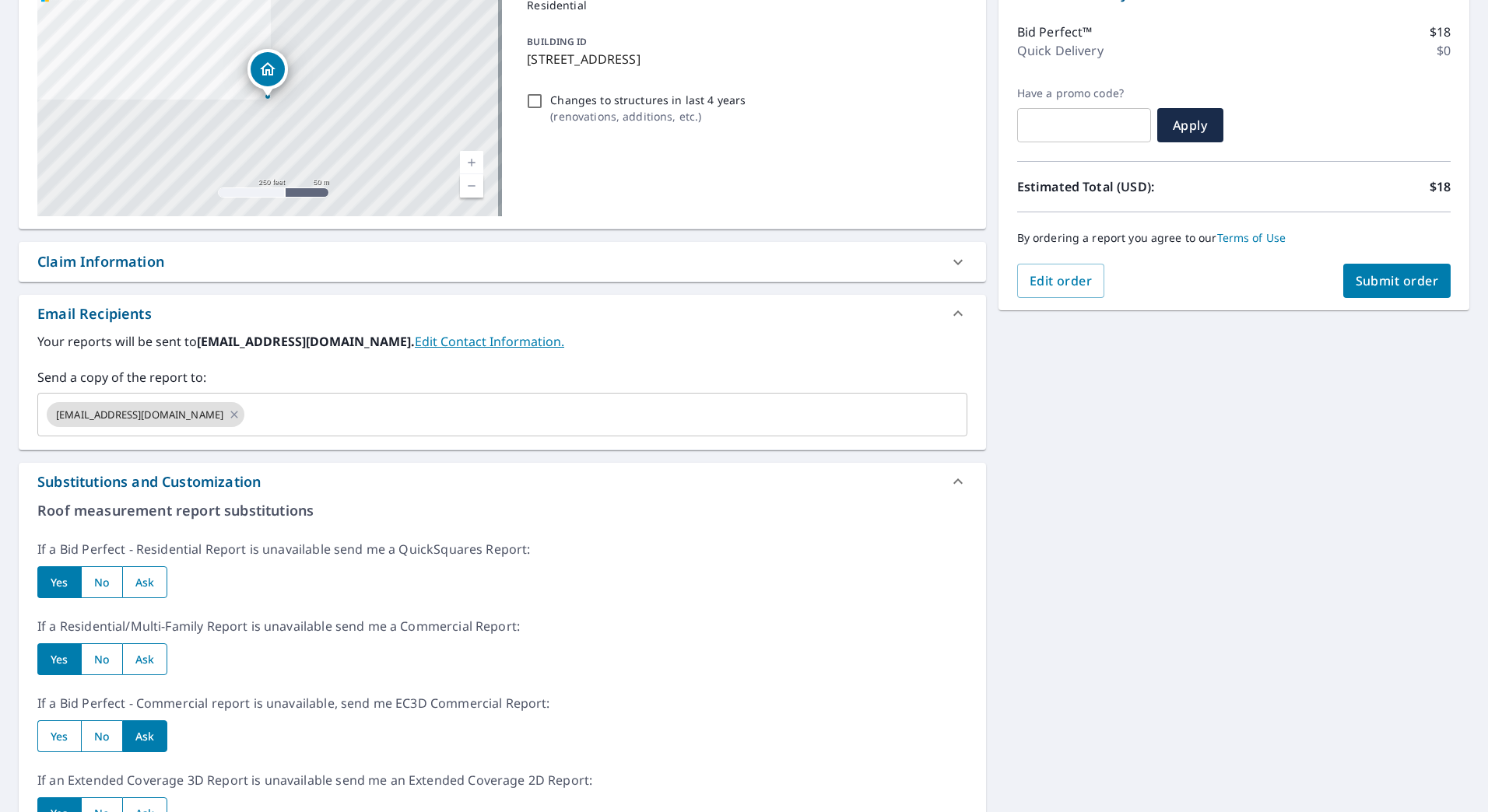
scroll to position [264, 0]
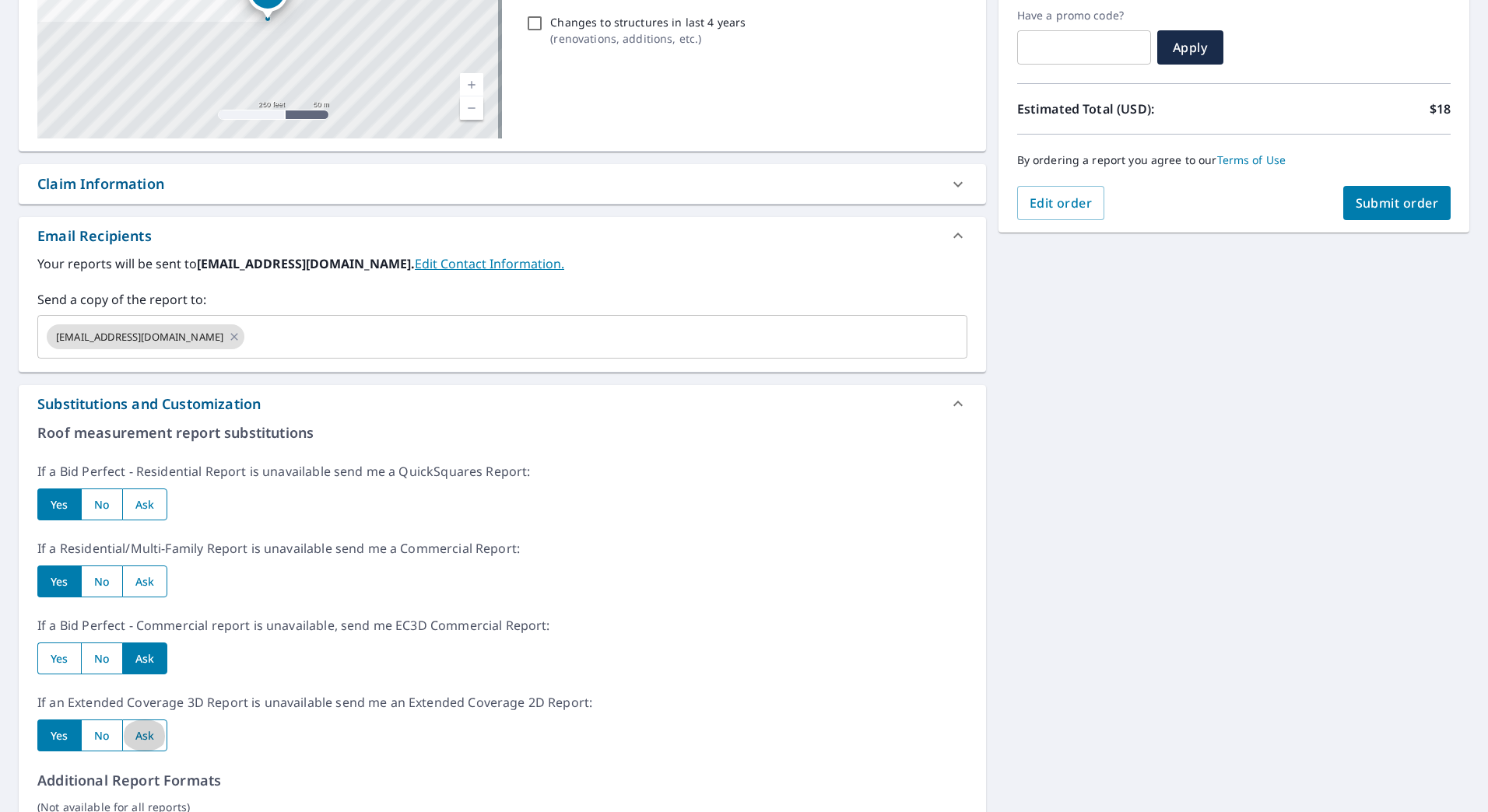
click at [153, 732] on input "radio" at bounding box center [145, 735] width 46 height 32
radio input "true"
click at [150, 588] on input "radio" at bounding box center [145, 581] width 46 height 32
radio input "true"
click at [149, 506] on input "radio" at bounding box center [145, 504] width 46 height 32
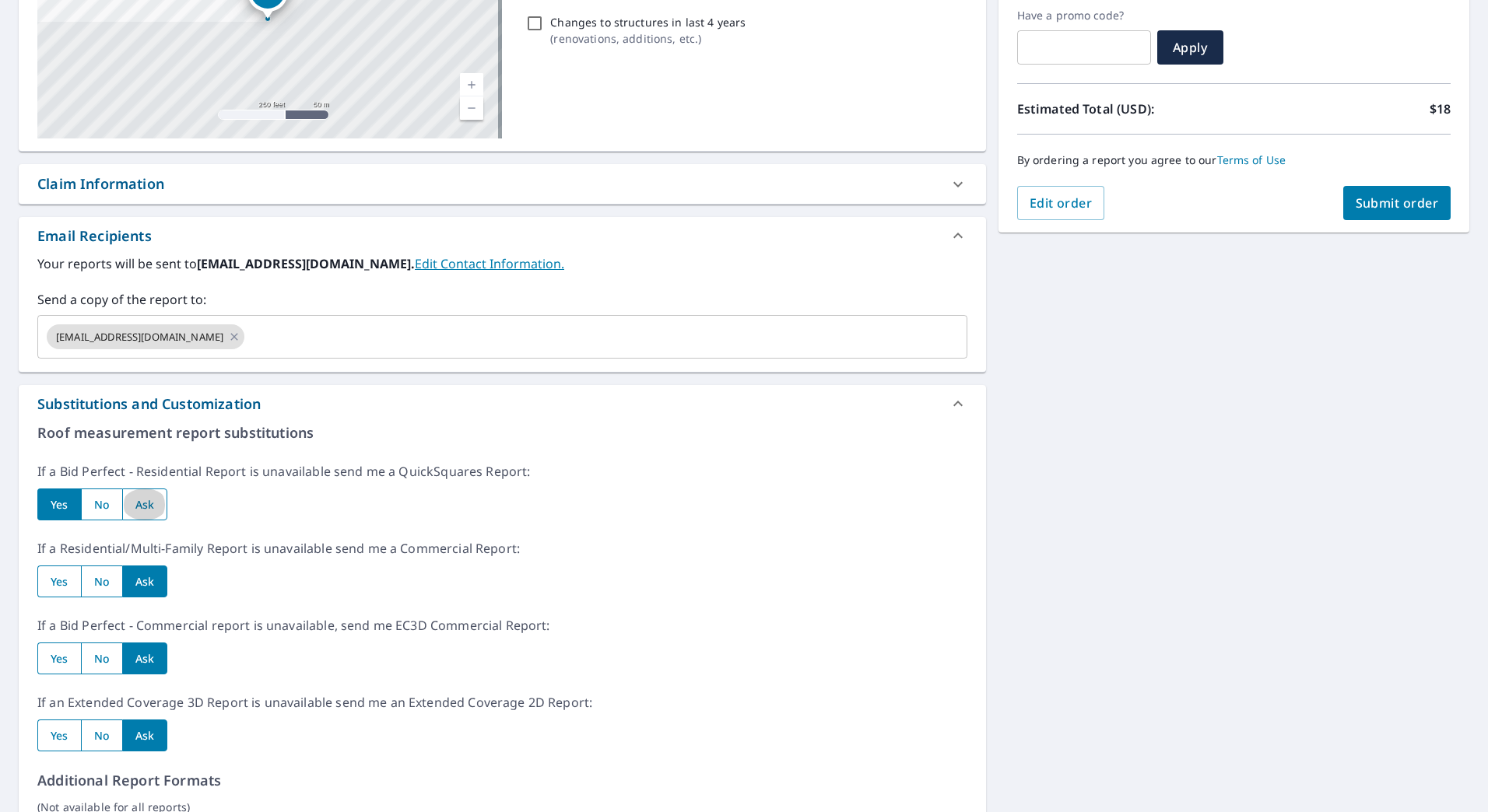
radio input "true"
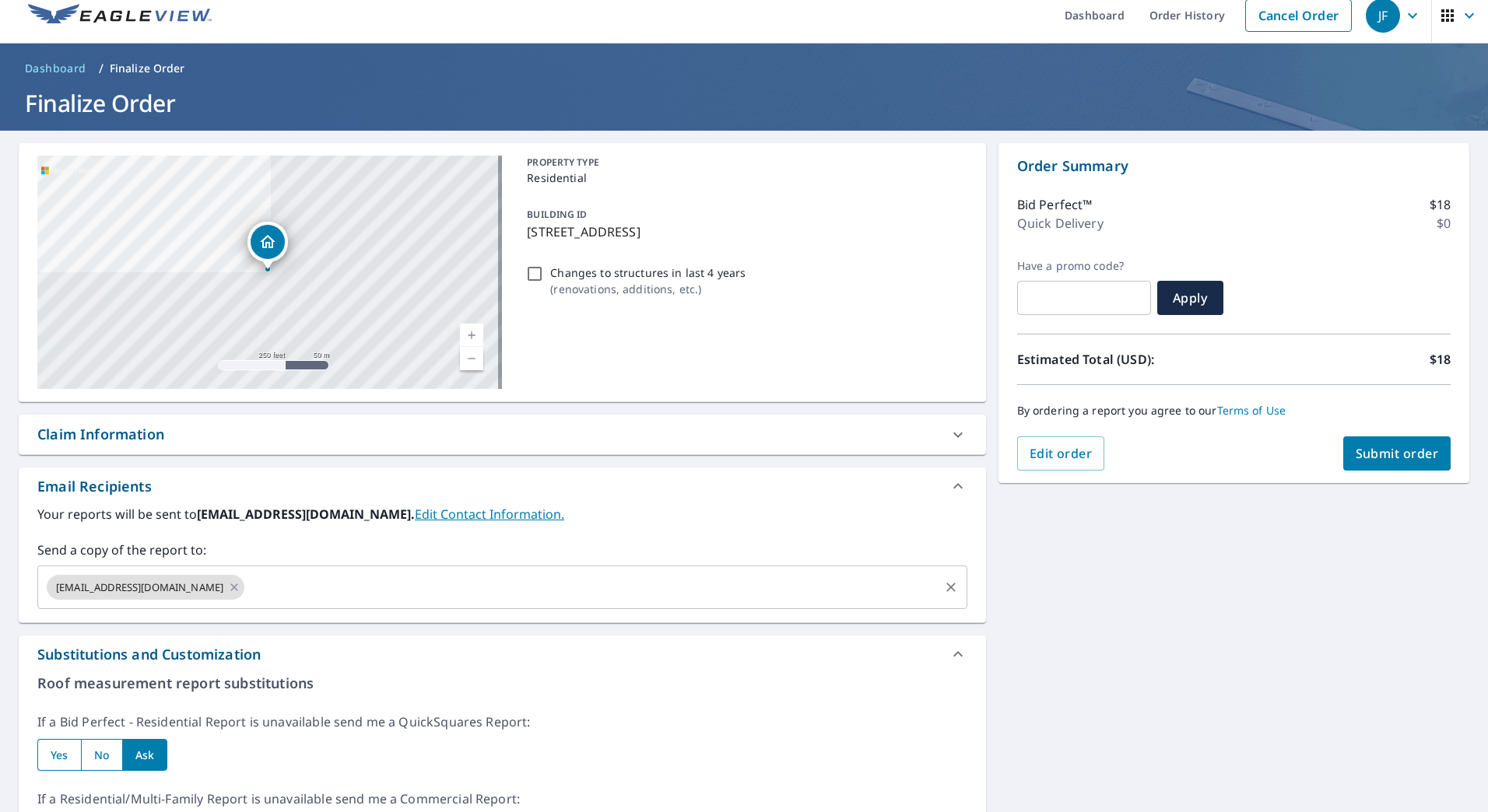
scroll to position [0, 0]
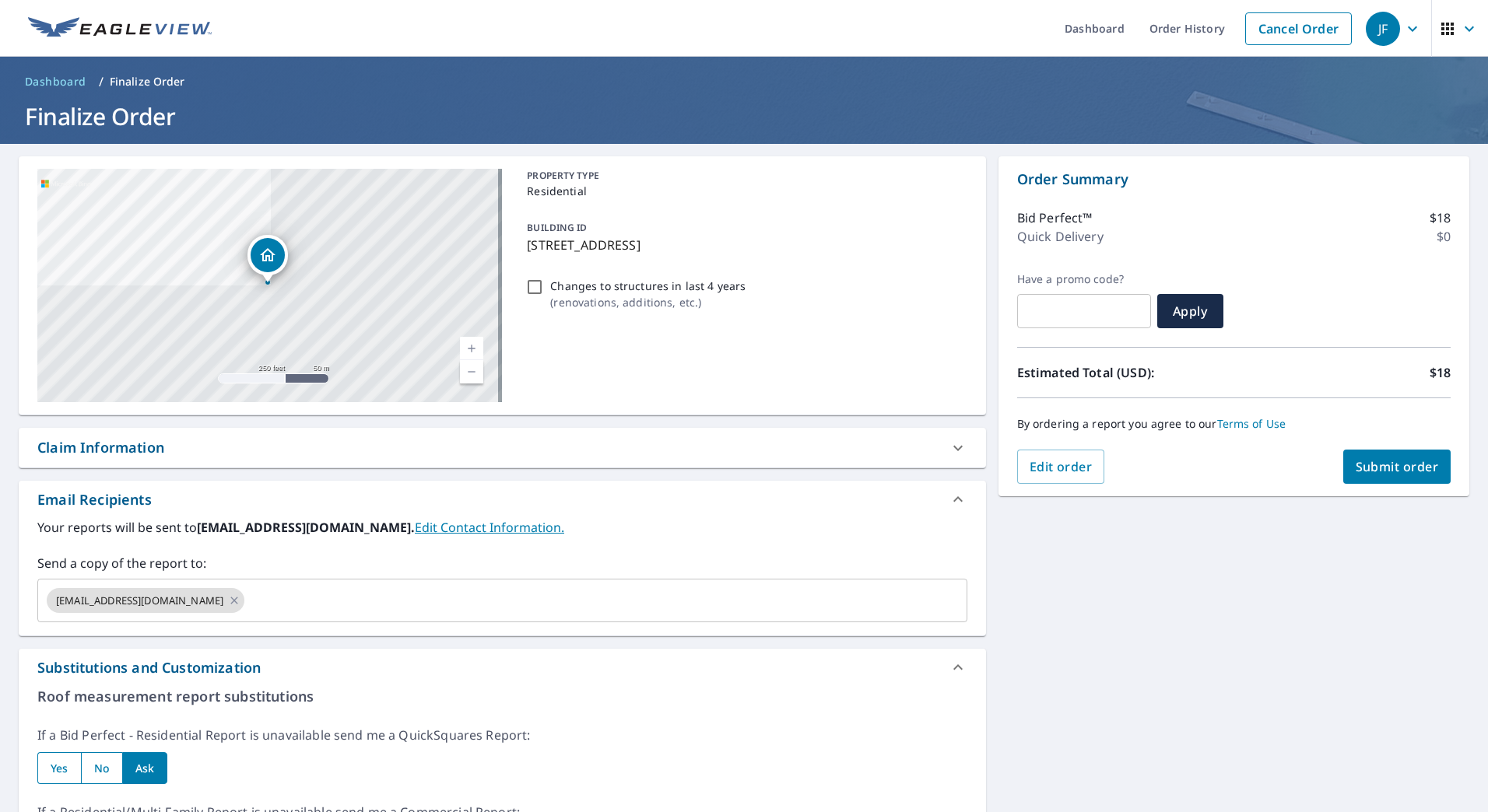
click at [533, 445] on div "Claim Information" at bounding box center [489, 447] width 902 height 21
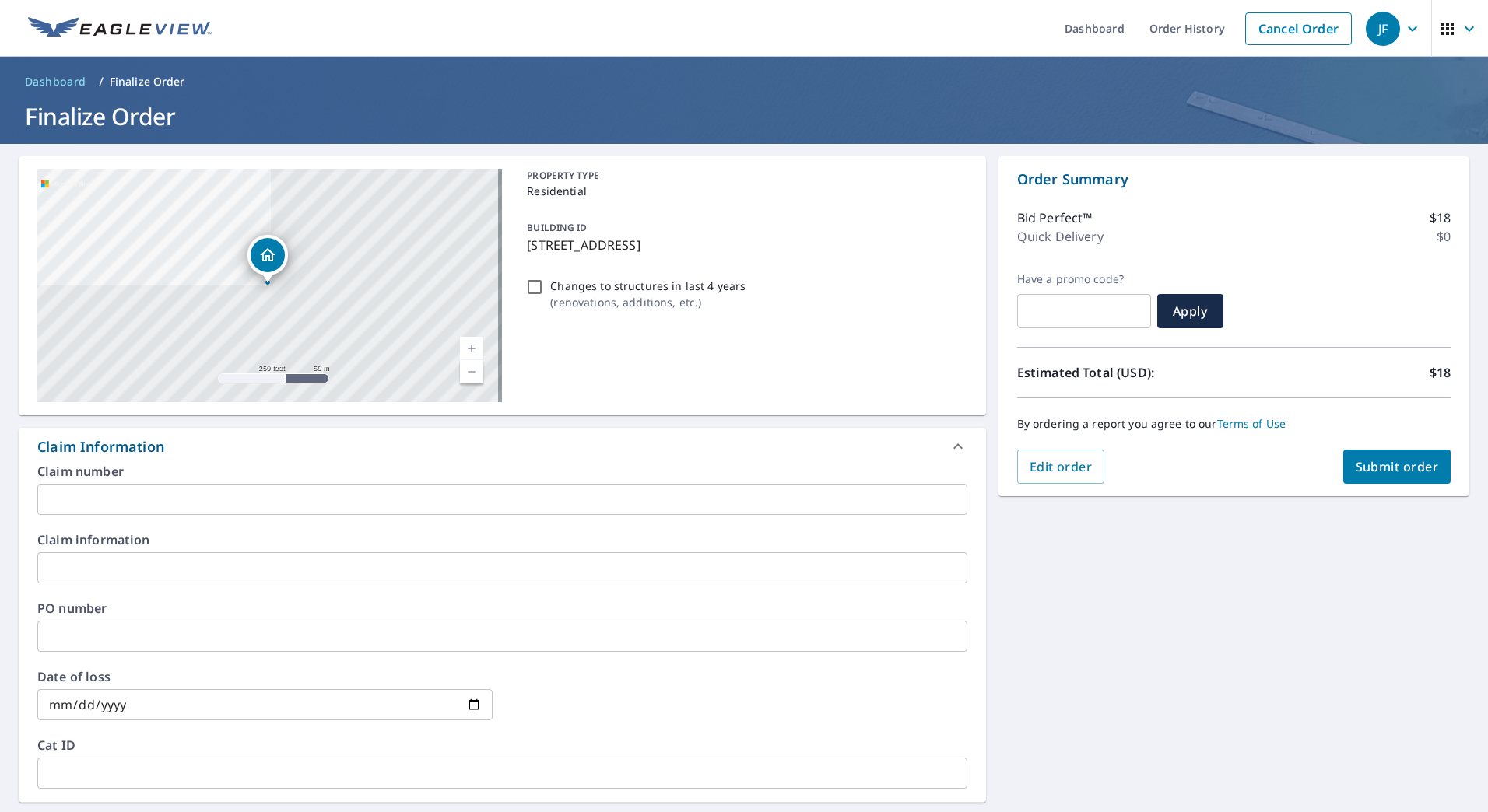
click at [206, 445] on div "Claim Information" at bounding box center [489, 446] width 902 height 21
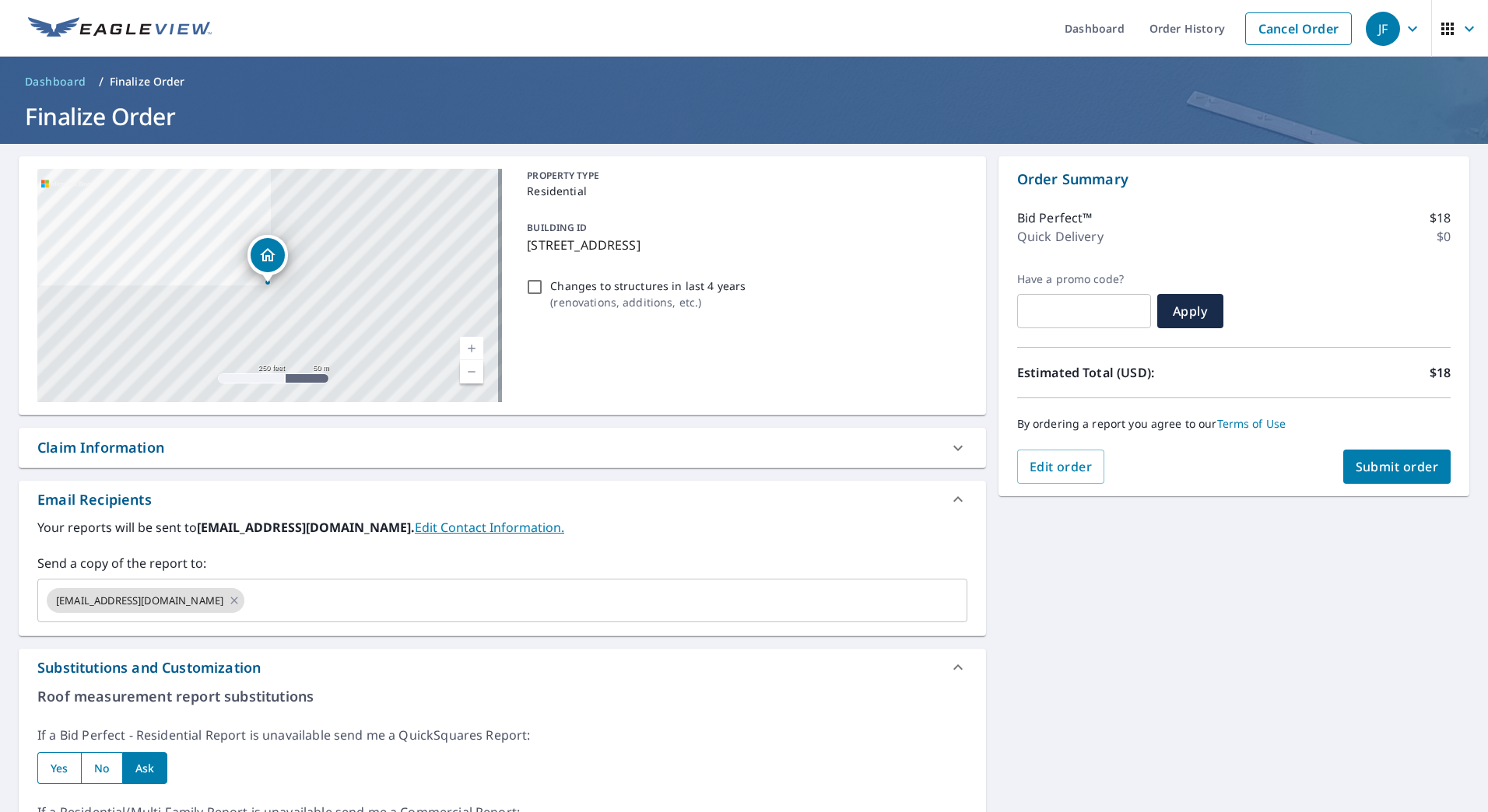
click at [210, 445] on div "Claim Information" at bounding box center [489, 447] width 902 height 21
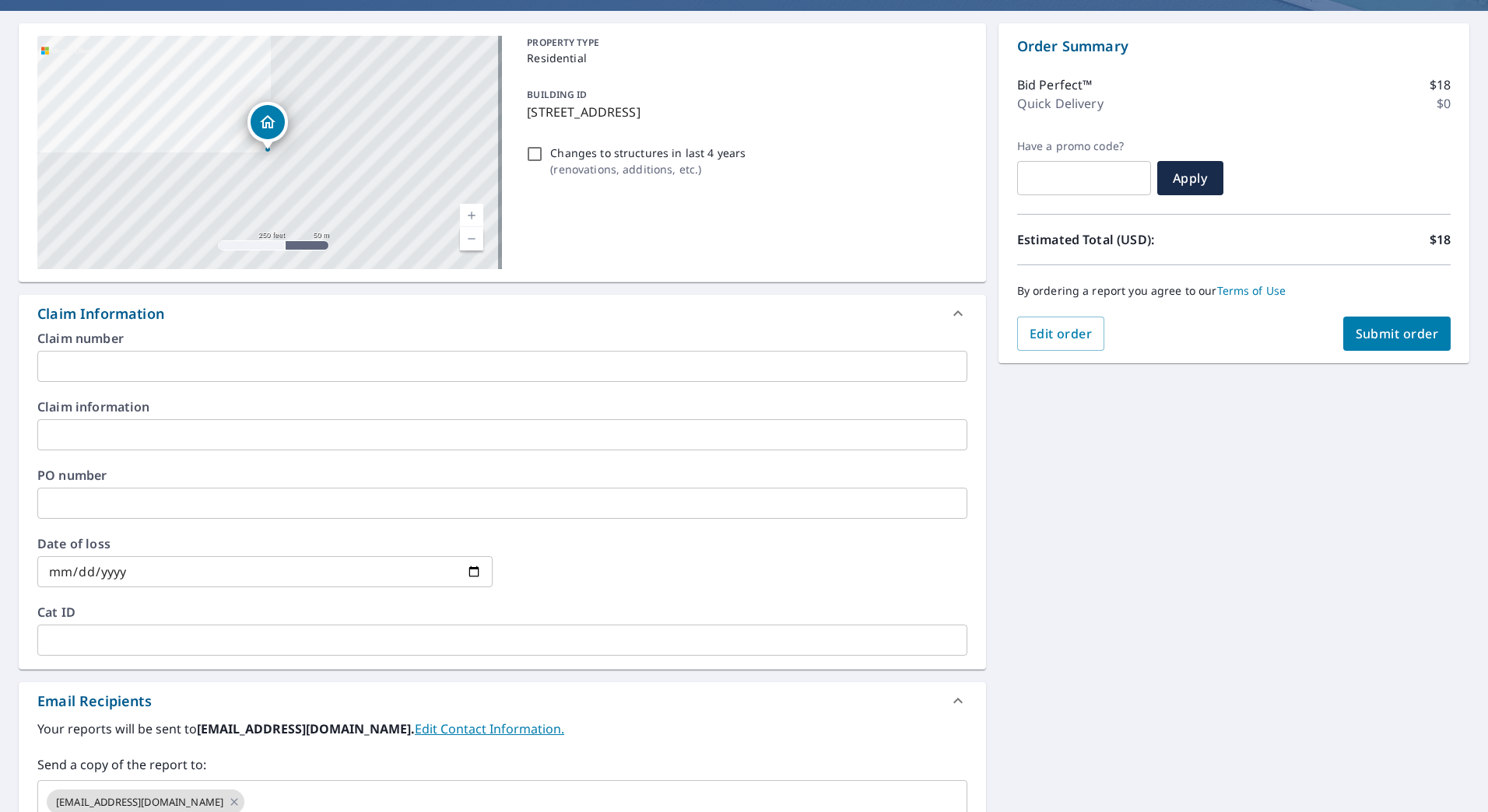
scroll to position [233, 0]
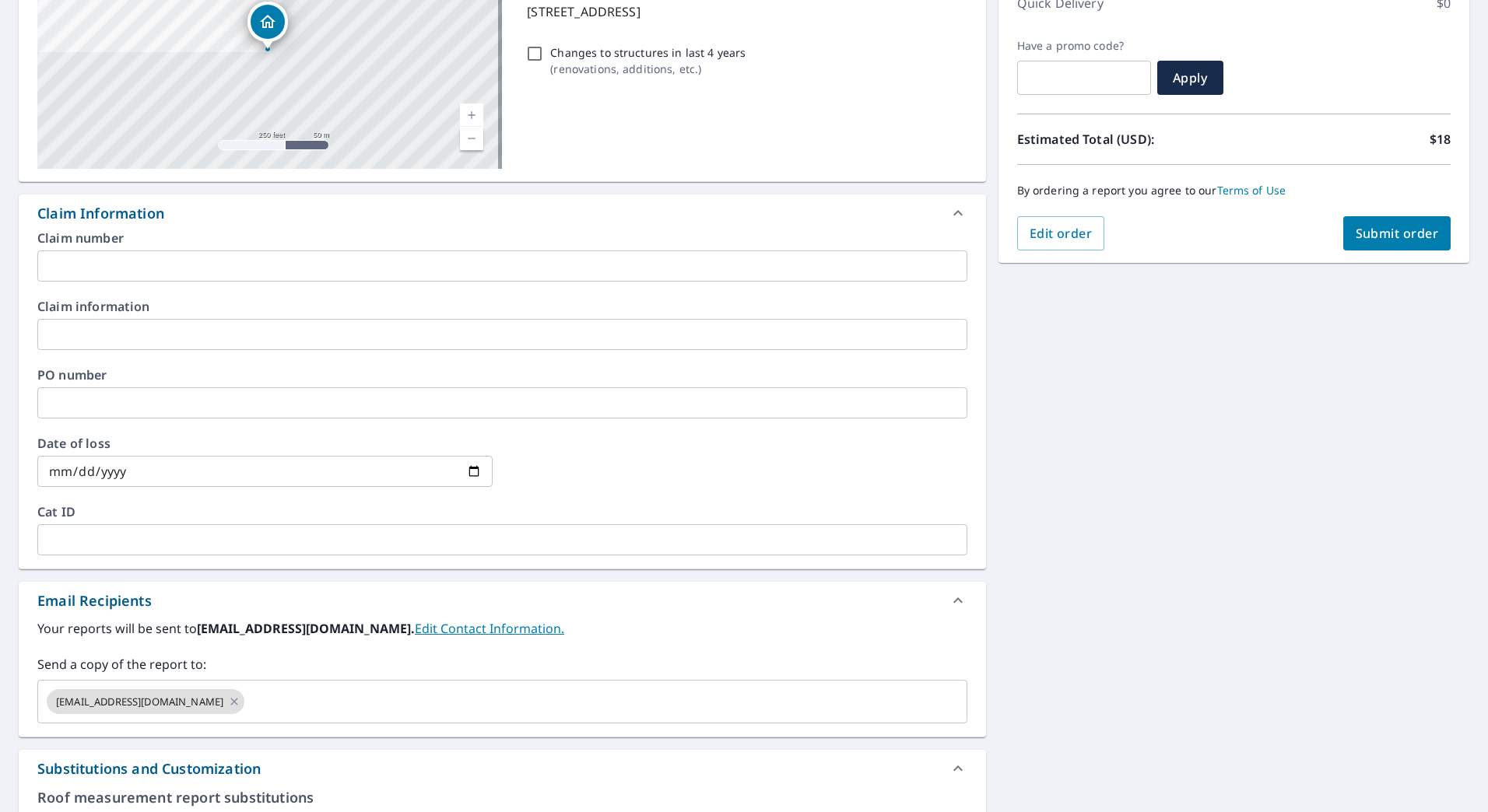
click at [491, 223] on div "Claim Information" at bounding box center [489, 213] width 902 height 21
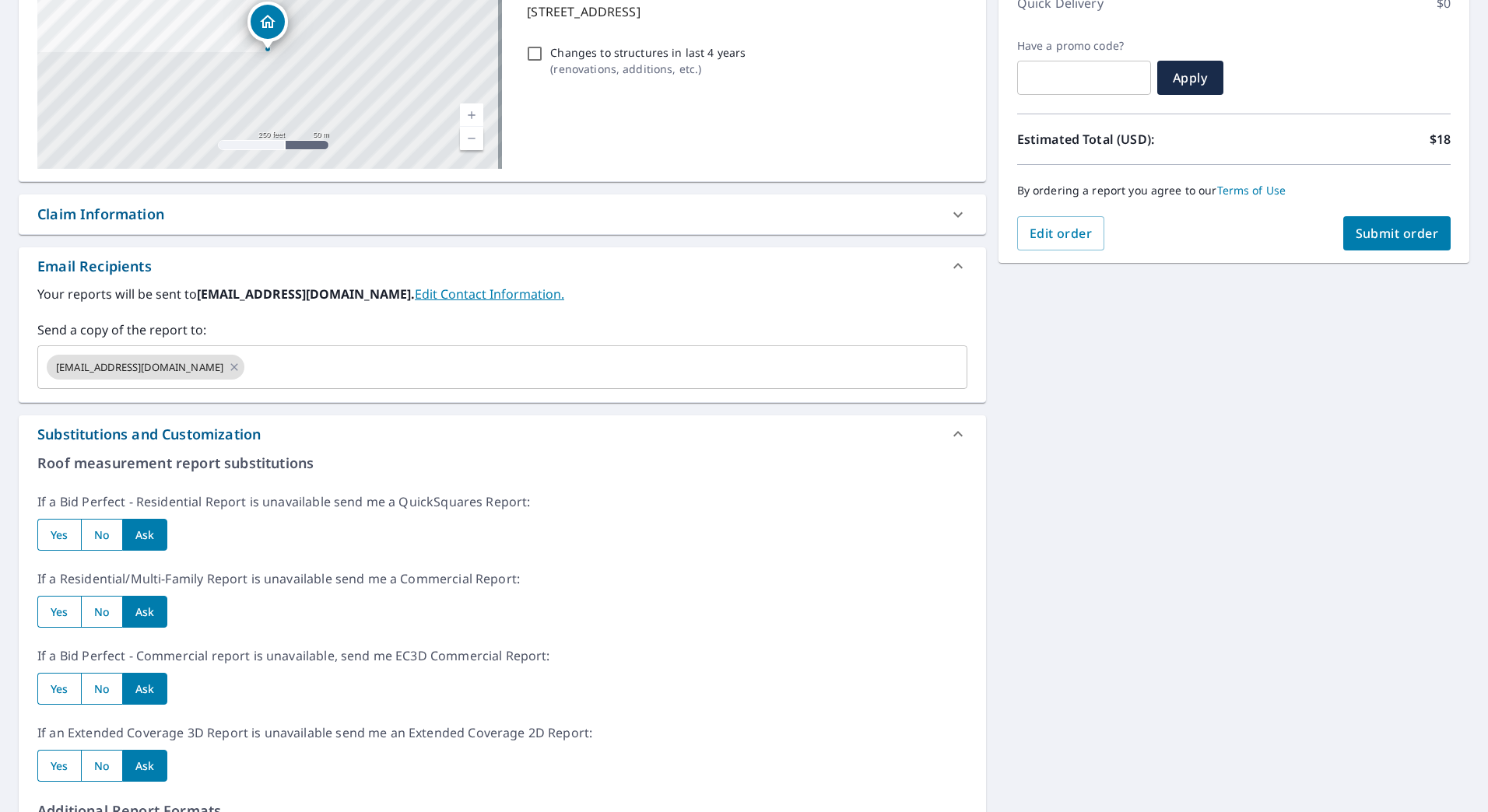
scroll to position [0, 0]
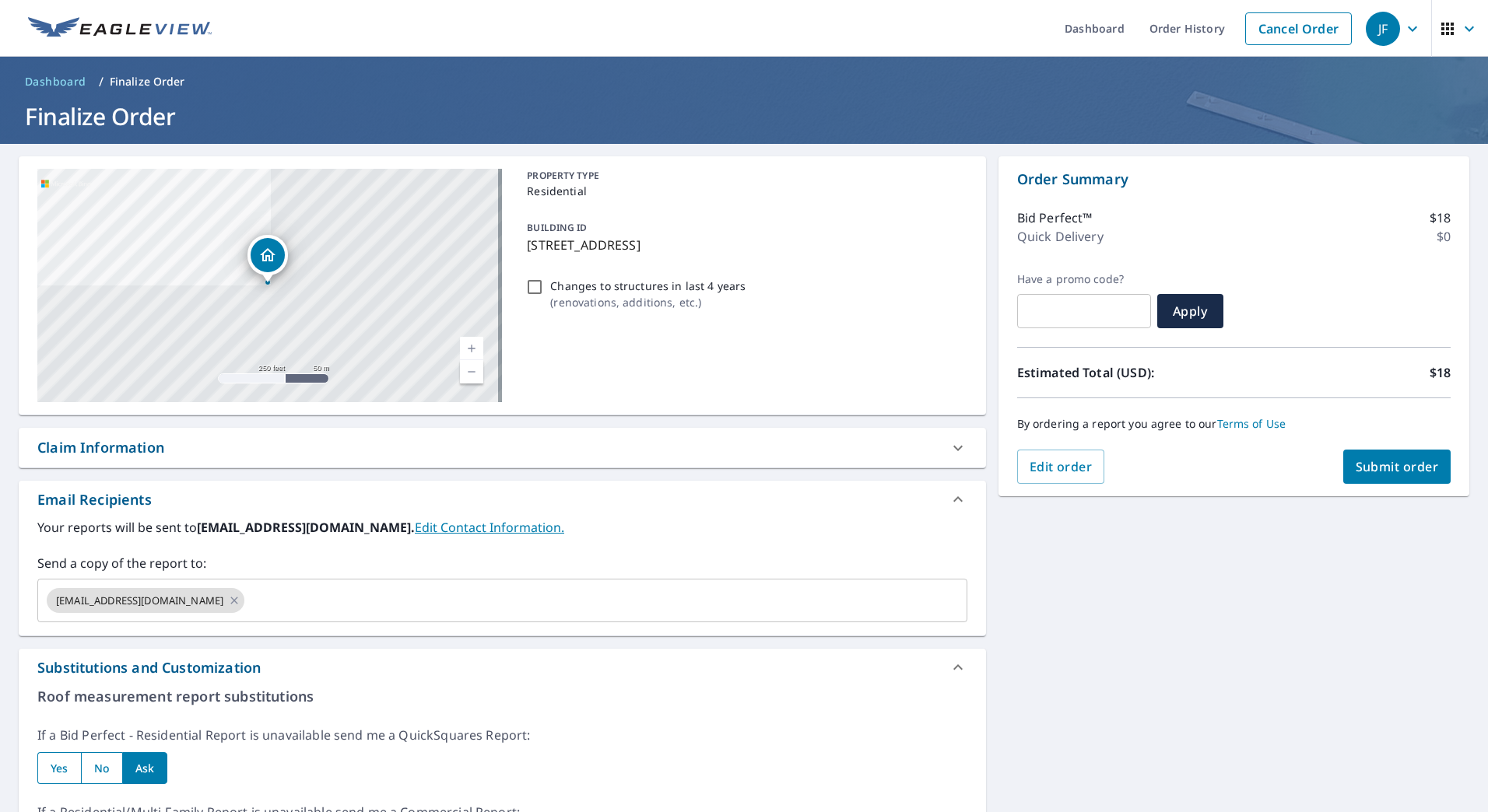
click at [1384, 456] on button "Submit order" at bounding box center [1397, 467] width 109 height 35
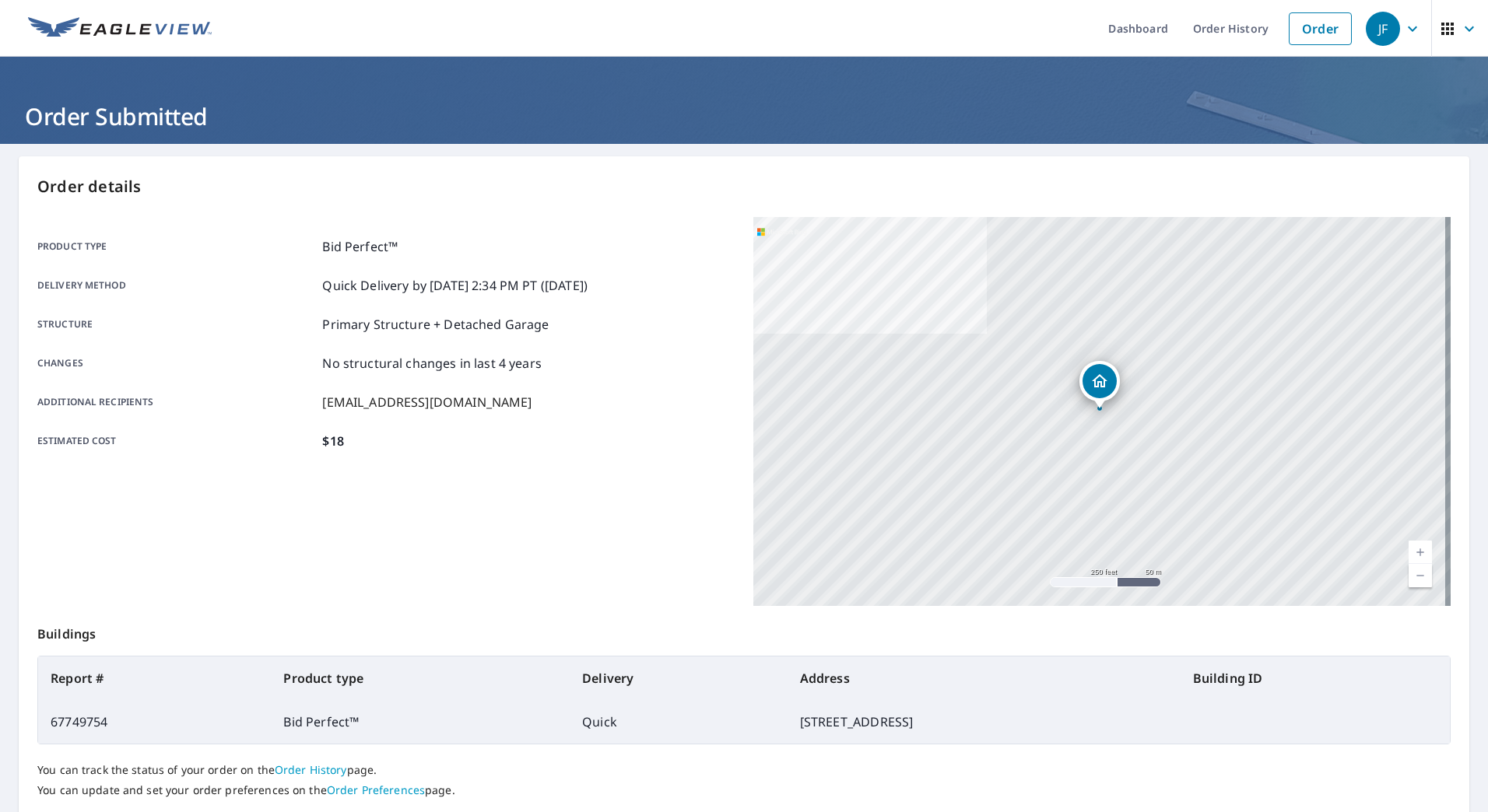
click at [389, 37] on ul "Dashboard Order History Order" at bounding box center [790, 28] width 1138 height 57
